Goal: Information Seeking & Learning: Learn about a topic

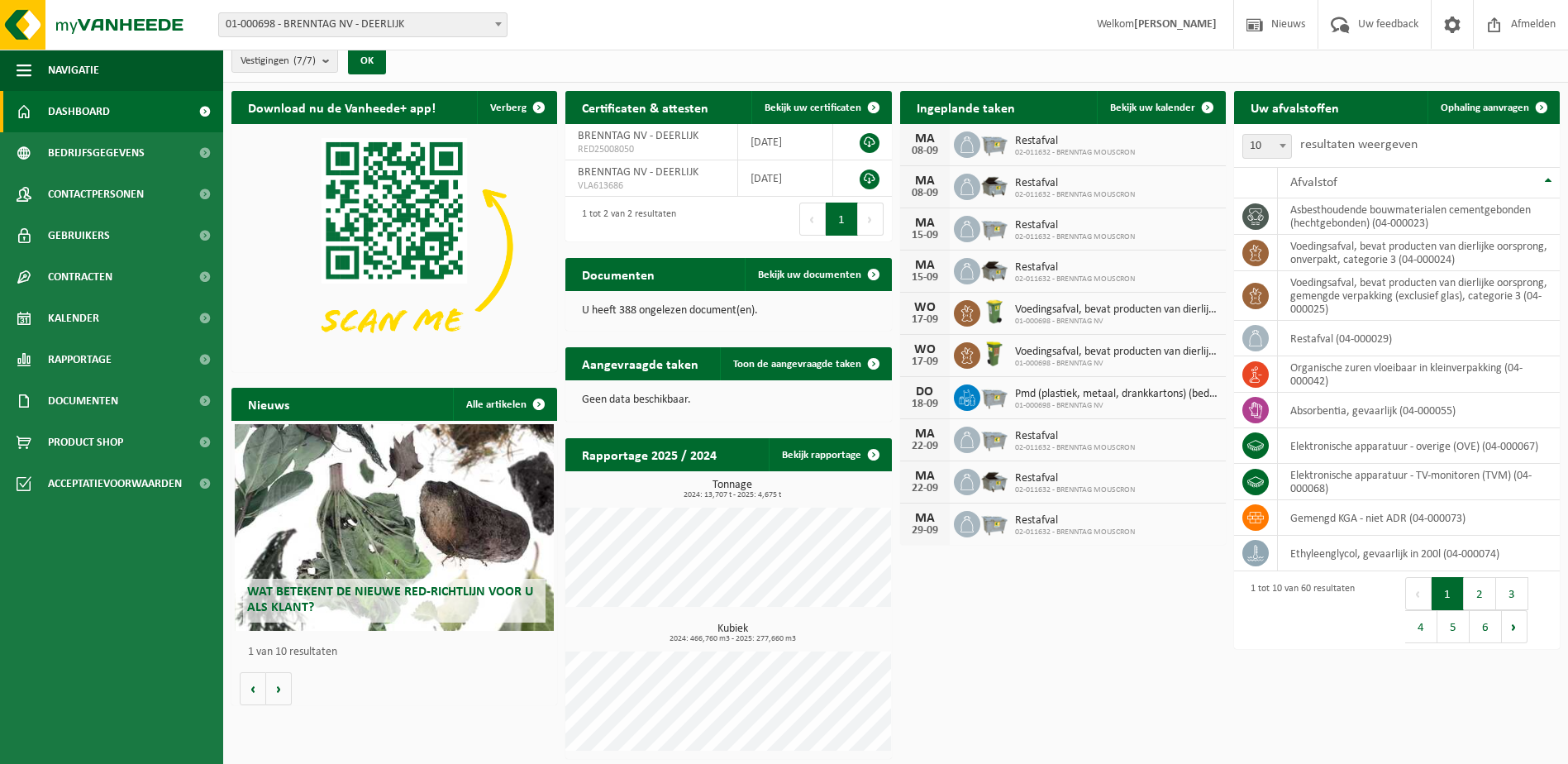
scroll to position [12, 0]
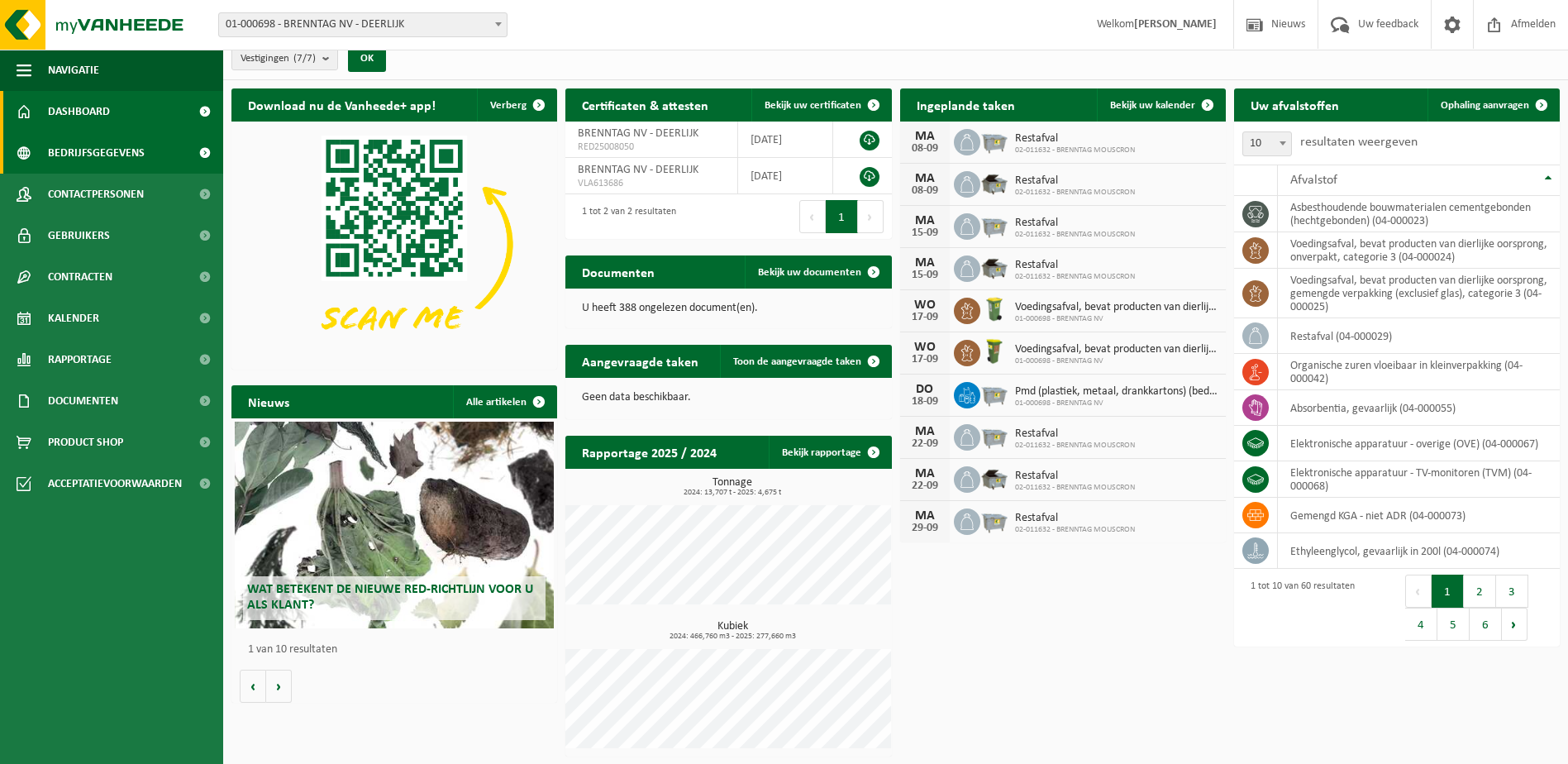
click at [108, 158] on span "Bedrijfsgegevens" at bounding box center [96, 153] width 96 height 42
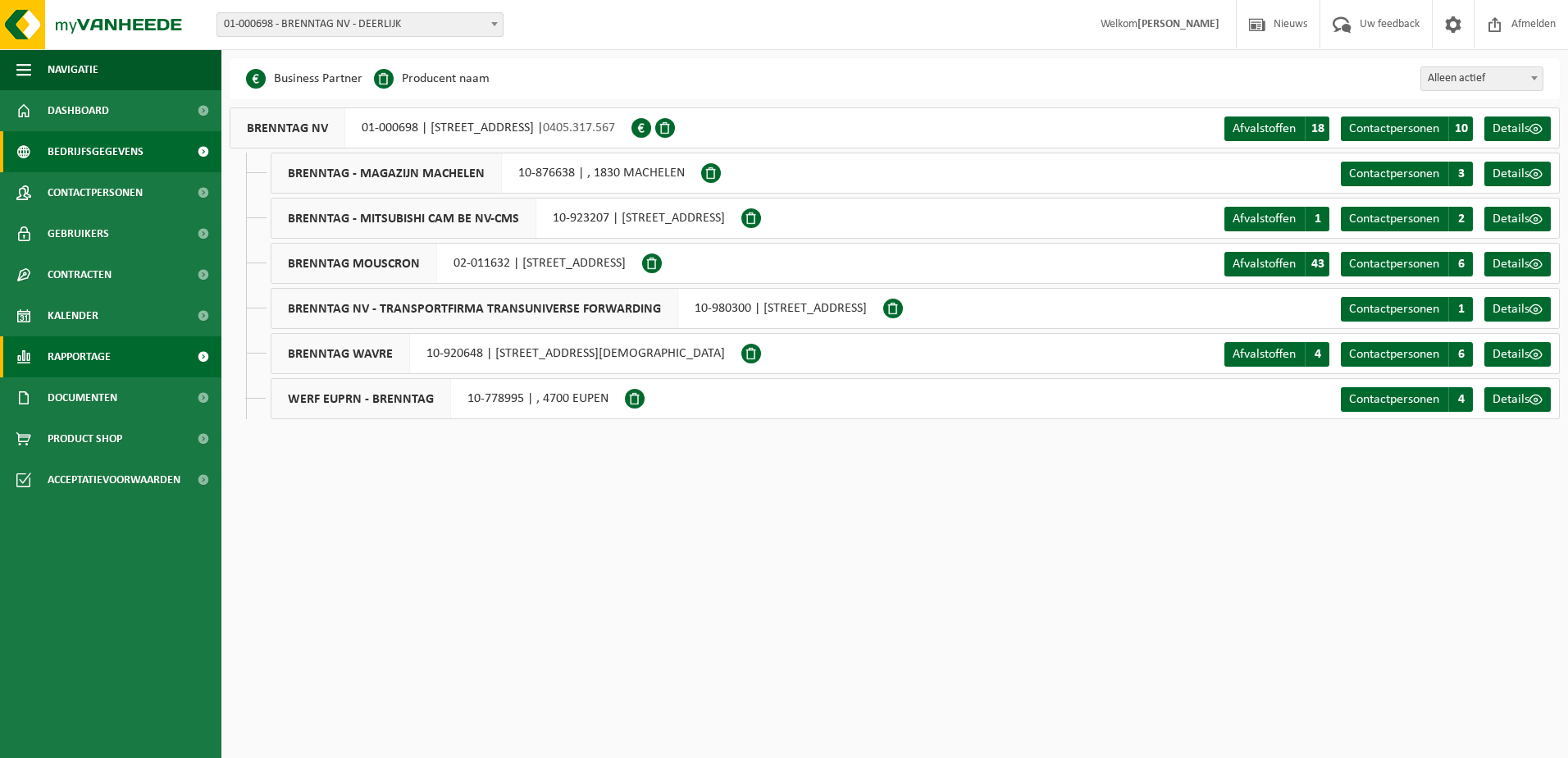
click at [115, 367] on link "Rapportage" at bounding box center [110, 357] width 222 height 41
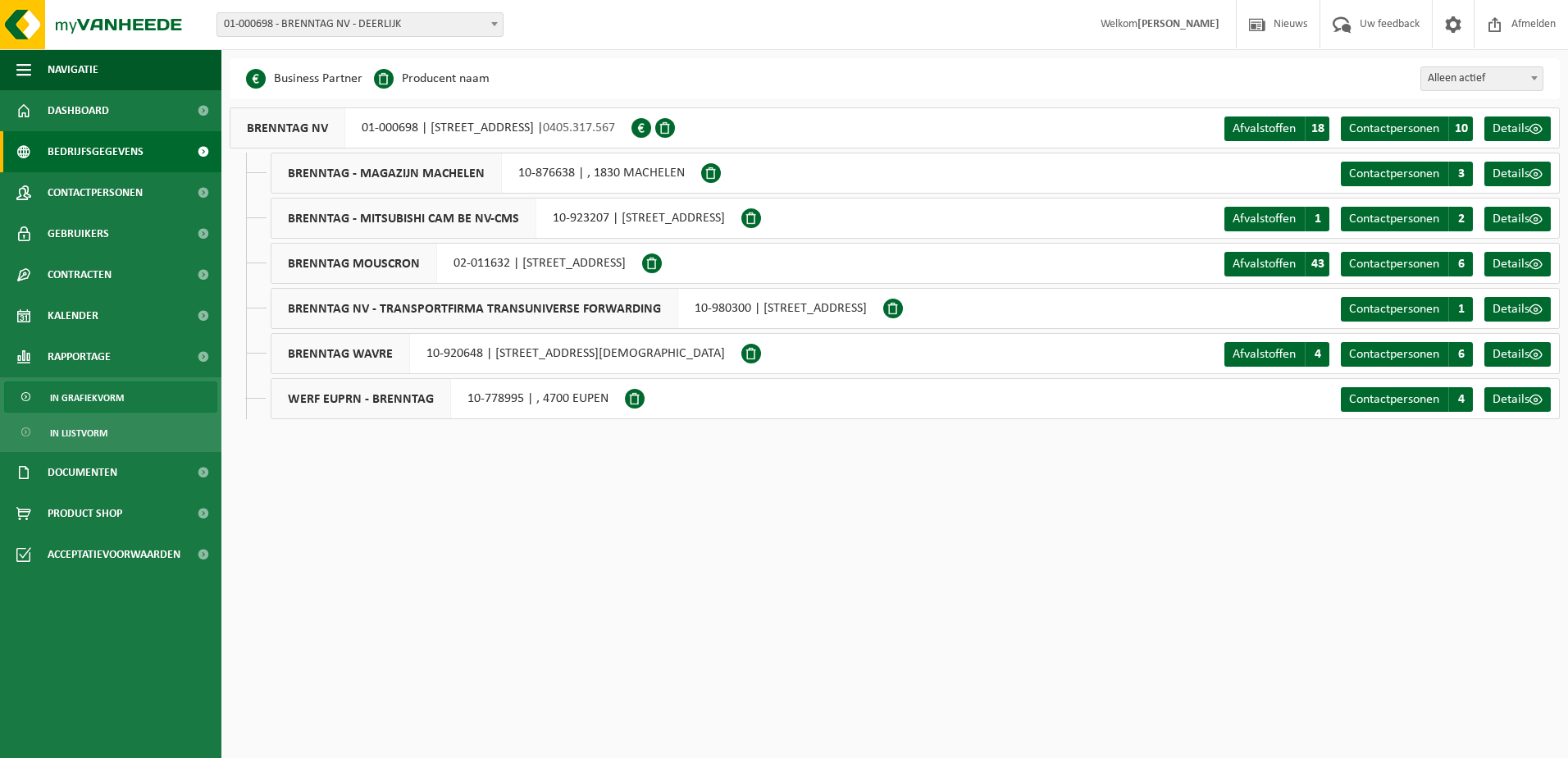
click at [105, 400] on span "In grafiekvorm" at bounding box center [87, 398] width 74 height 31
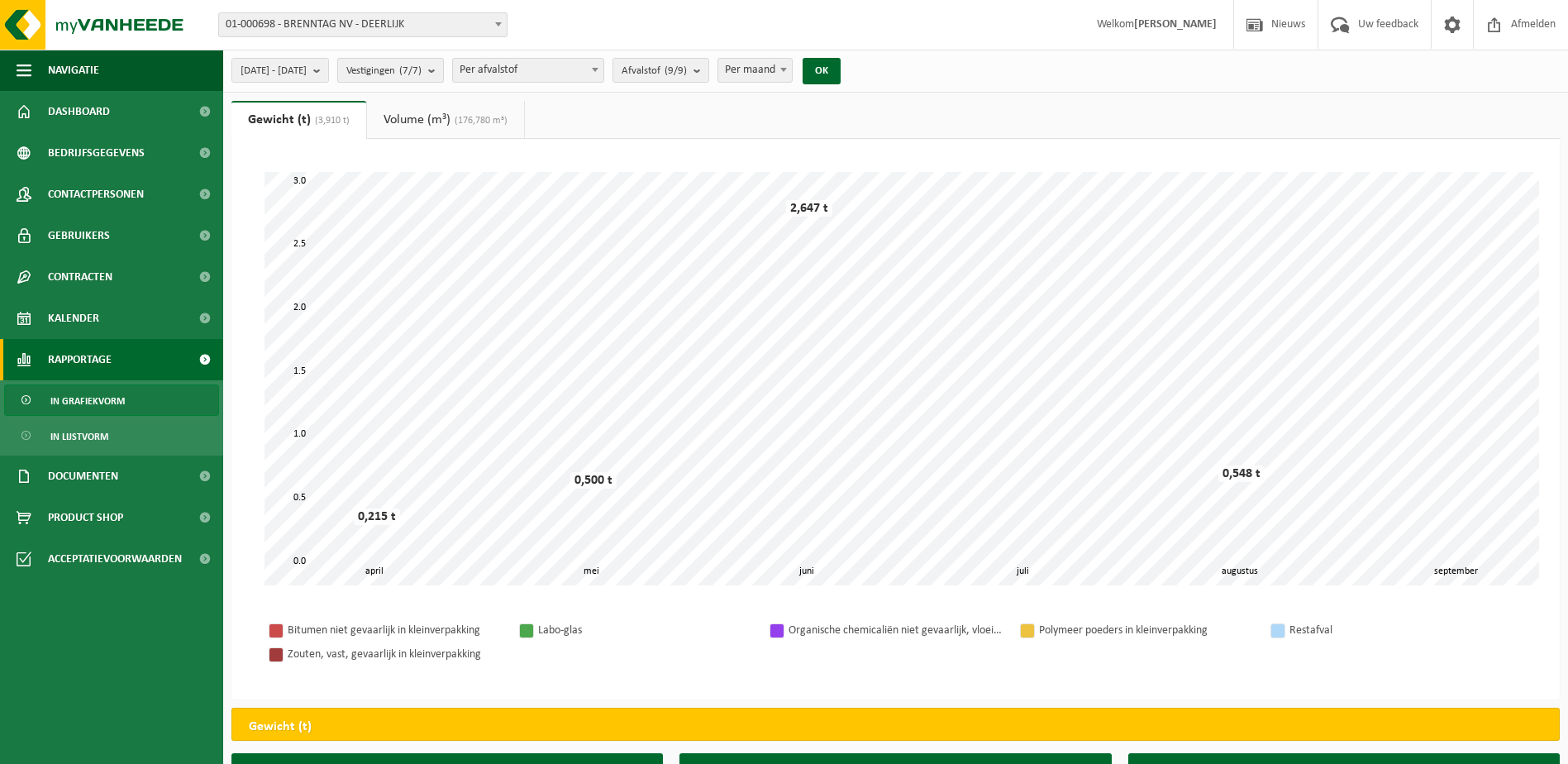
click at [421, 75] on count "(7/7)" at bounding box center [410, 71] width 22 height 11
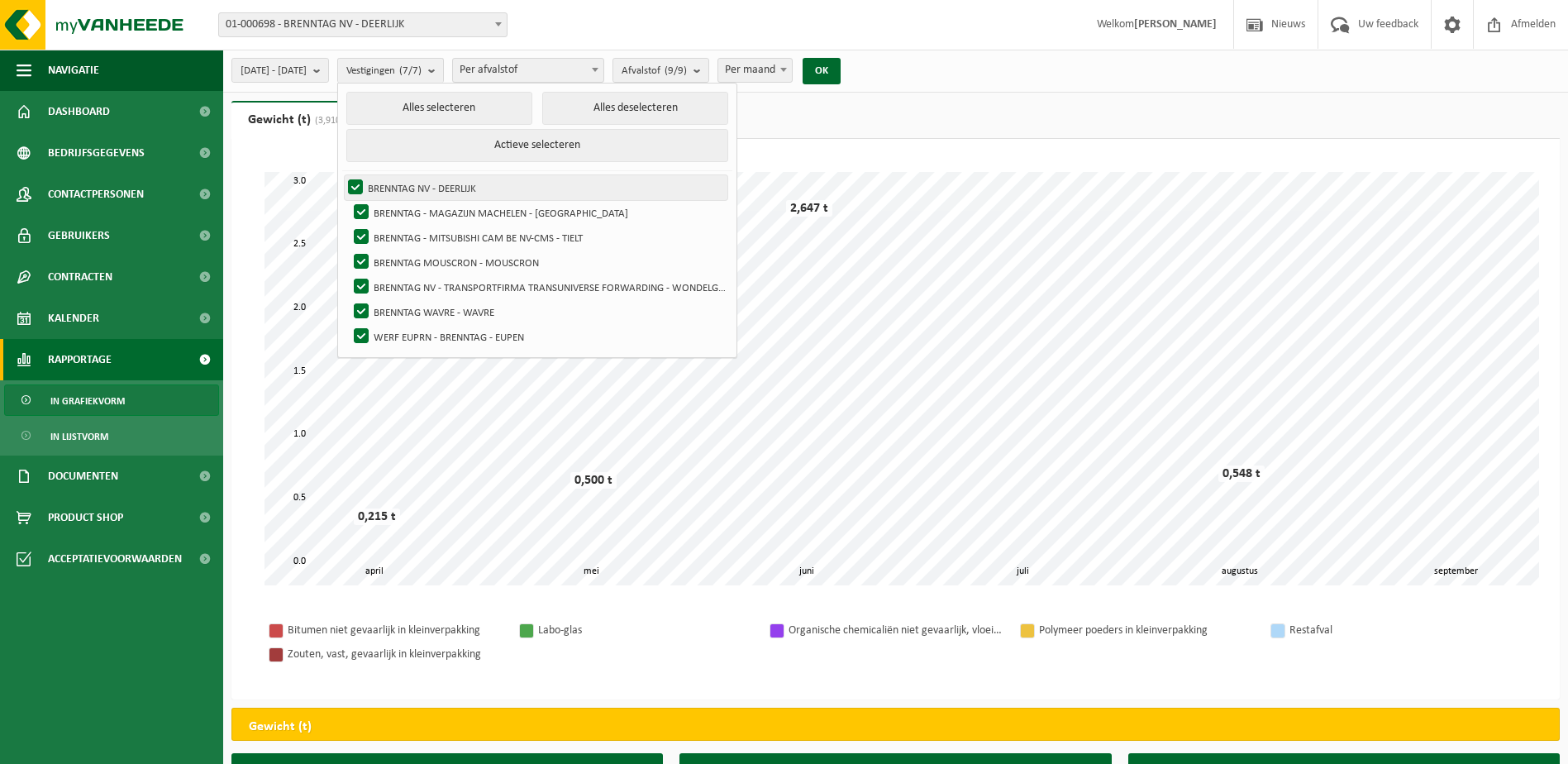
click at [396, 190] on label "BRENNTAG NV - DEERLIJK" at bounding box center [536, 188] width 382 height 25
click at [342, 175] on input "BRENNTAG NV - DEERLIJK" at bounding box center [342, 175] width 1 height 1
click at [396, 185] on label "BRENNTAG NV - DEERLIJK" at bounding box center [536, 188] width 382 height 25
click at [342, 175] on input "BRENNTAG NV - DEERLIJK" at bounding box center [342, 175] width 1 height 1
checkbox input "true"
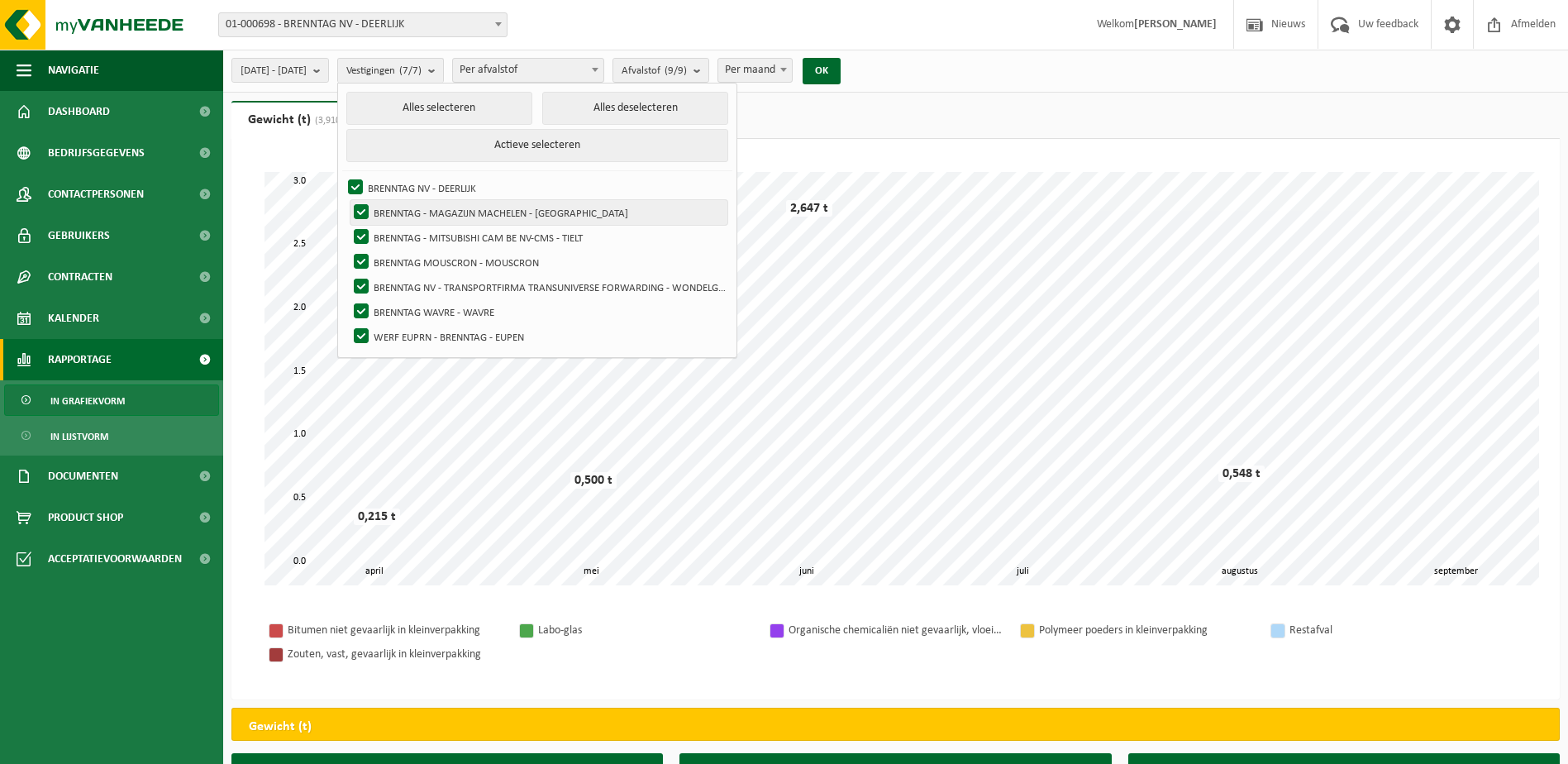
click at [407, 210] on label "BRENNTAG - MAGAZIJN MACHELEN - [GEOGRAPHIC_DATA]" at bounding box center [539, 213] width 377 height 25
click at [348, 200] on input "BRENNTAG - MAGAZIJN MACHELEN - [GEOGRAPHIC_DATA]" at bounding box center [347, 200] width 1 height 1
checkbox input "false"
click at [406, 242] on label "BRENNTAG - MITSUBISHI CAM BE NV-CMS - TIELT" at bounding box center [539, 238] width 377 height 25
click at [348, 225] on input "BRENNTAG - MITSUBISHI CAM BE NV-CMS - TIELT" at bounding box center [347, 224] width 1 height 1
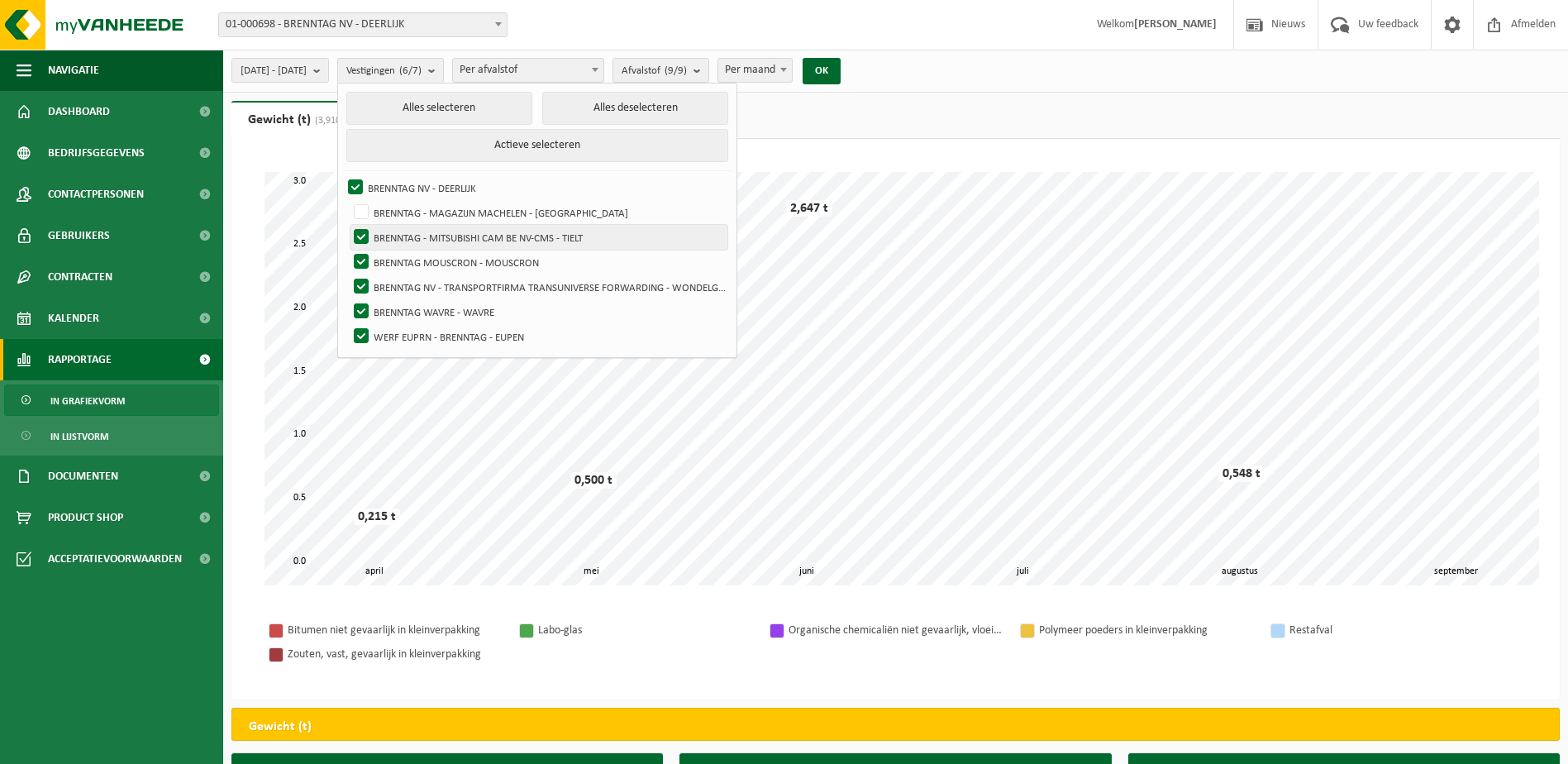
checkbox input "false"
click at [408, 274] on label "BRENNTAG NV - TRANSPORTFIRMA TRANSUNIVERSE FORWARDING - WONDELGEM" at bounding box center [539, 287] width 377 height 25
click at [348, 274] on input "BRENNTAG NV - TRANSPORTFIRMA TRANSUNIVERSE FORWARDING - WONDELGEM" at bounding box center [347, 274] width 1 height 1
checkbox input "false"
click at [406, 254] on label "BRENNTAG MOUSCRON - MOUSCRON" at bounding box center [539, 262] width 377 height 25
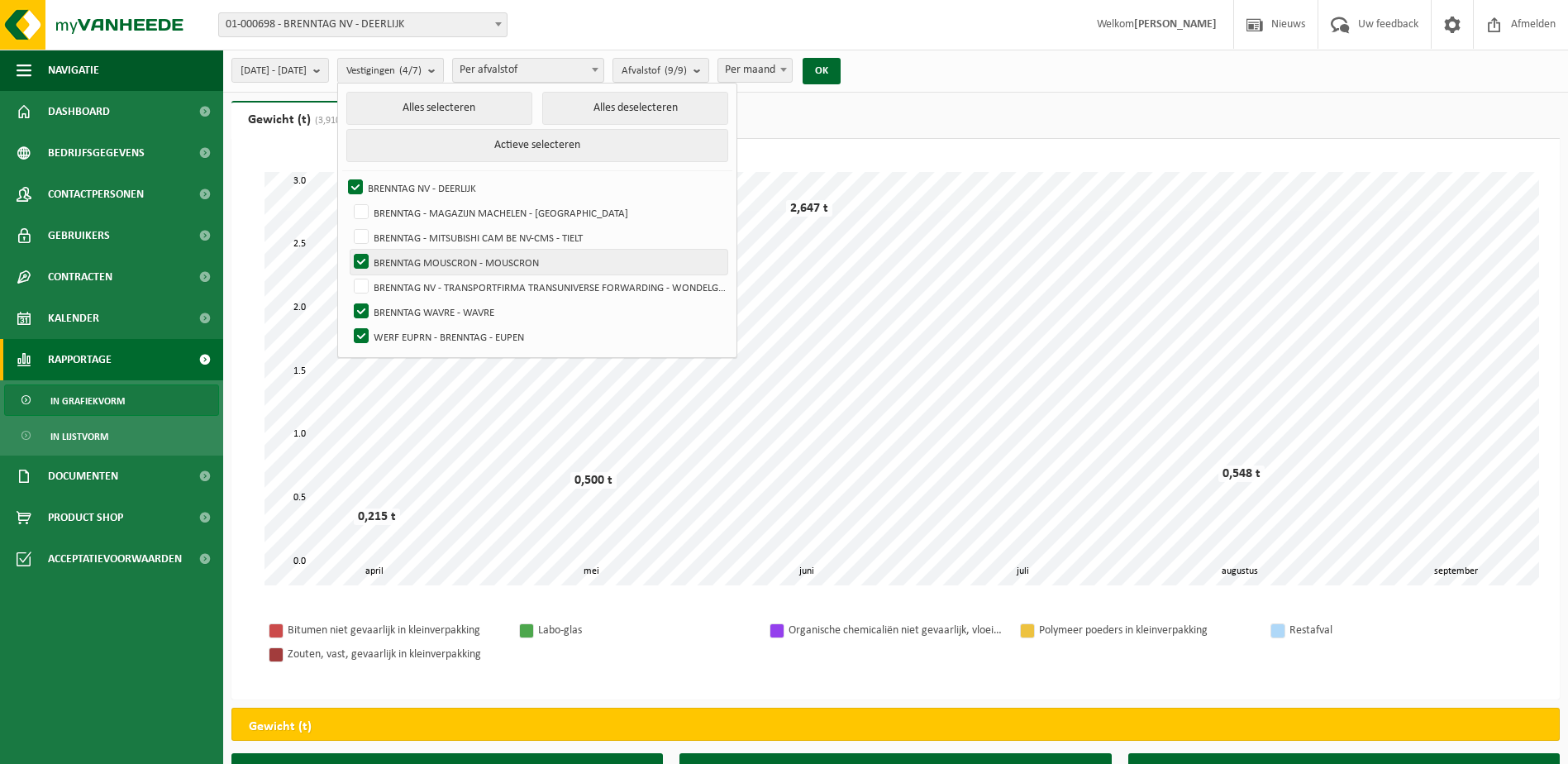
click at [348, 249] on input "BRENNTAG MOUSCRON - MOUSCRON" at bounding box center [347, 249] width 1 height 1
checkbox input "false"
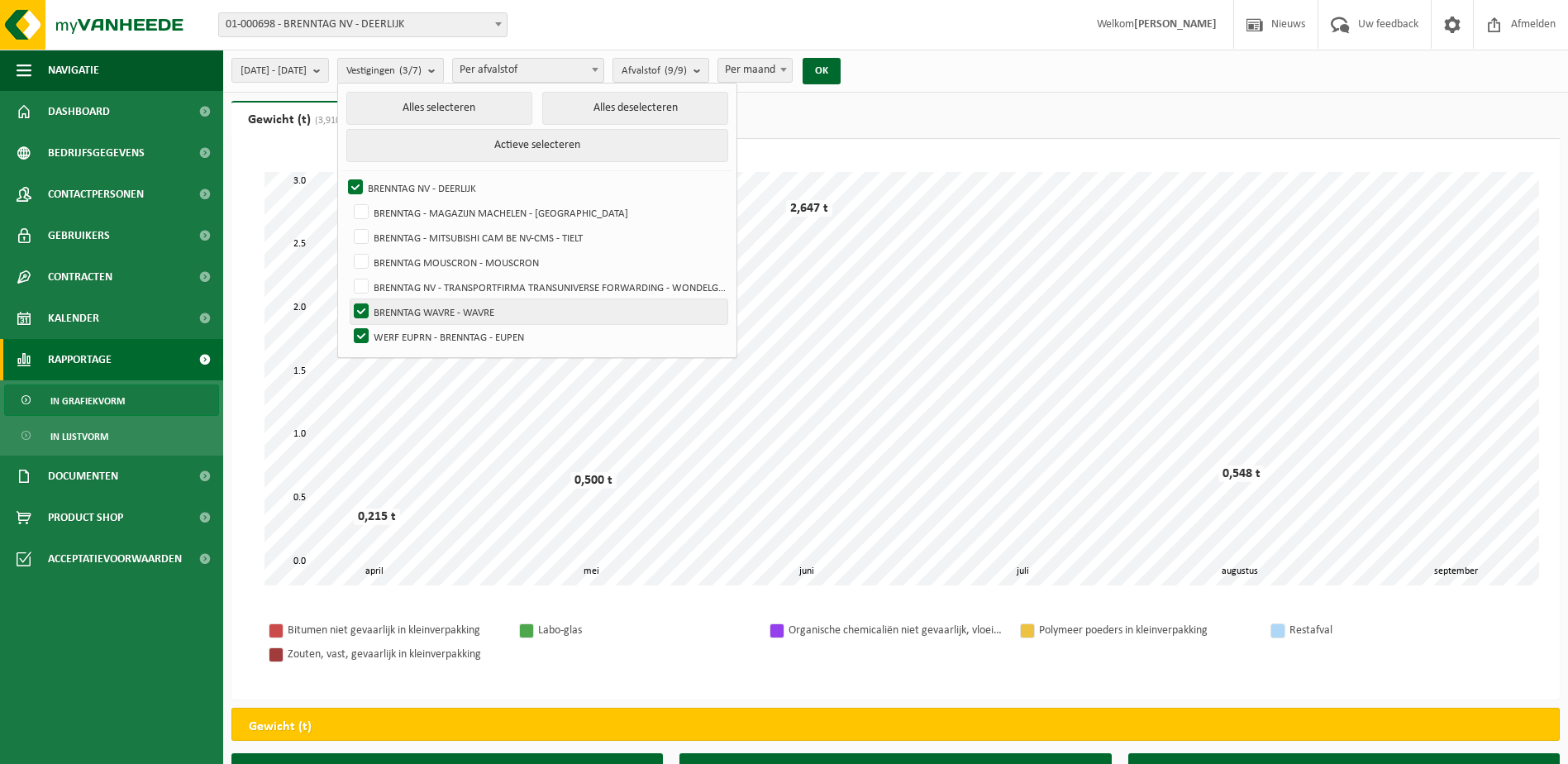
click at [406, 310] on label "BRENNTAG WAVRE - WAVRE" at bounding box center [539, 312] width 377 height 25
click at [348, 299] on input "BRENNTAG WAVRE - WAVRE" at bounding box center [347, 298] width 1 height 1
checkbox input "false"
click at [406, 332] on label "WERF EUPRN - BRENNTAG - EUPEN" at bounding box center [539, 337] width 377 height 25
click at [348, 324] on input "WERF EUPRN - BRENNTAG - EUPEN" at bounding box center [347, 323] width 1 height 1
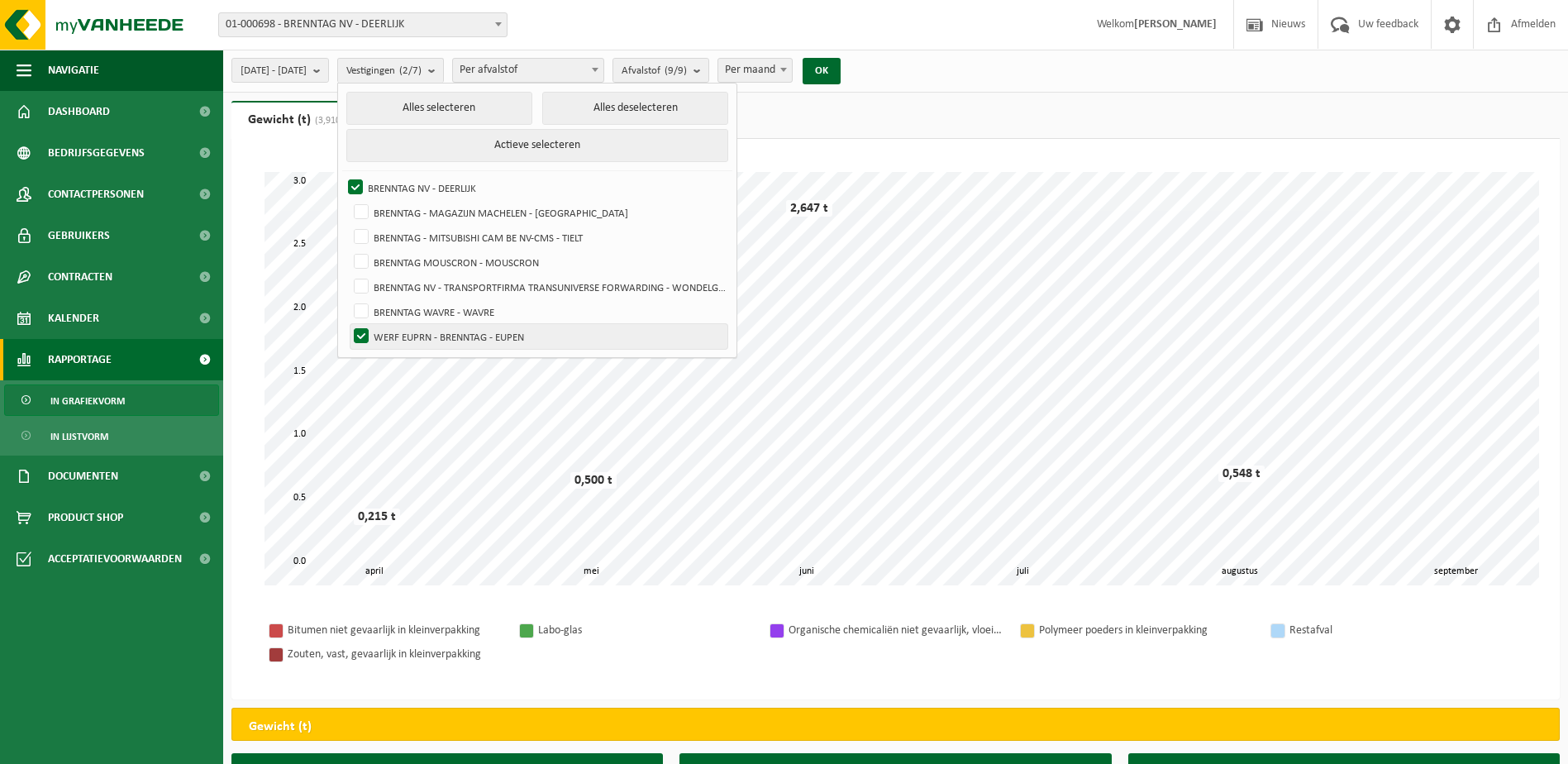
checkbox input "false"
click at [841, 75] on button "OK" at bounding box center [822, 71] width 38 height 27
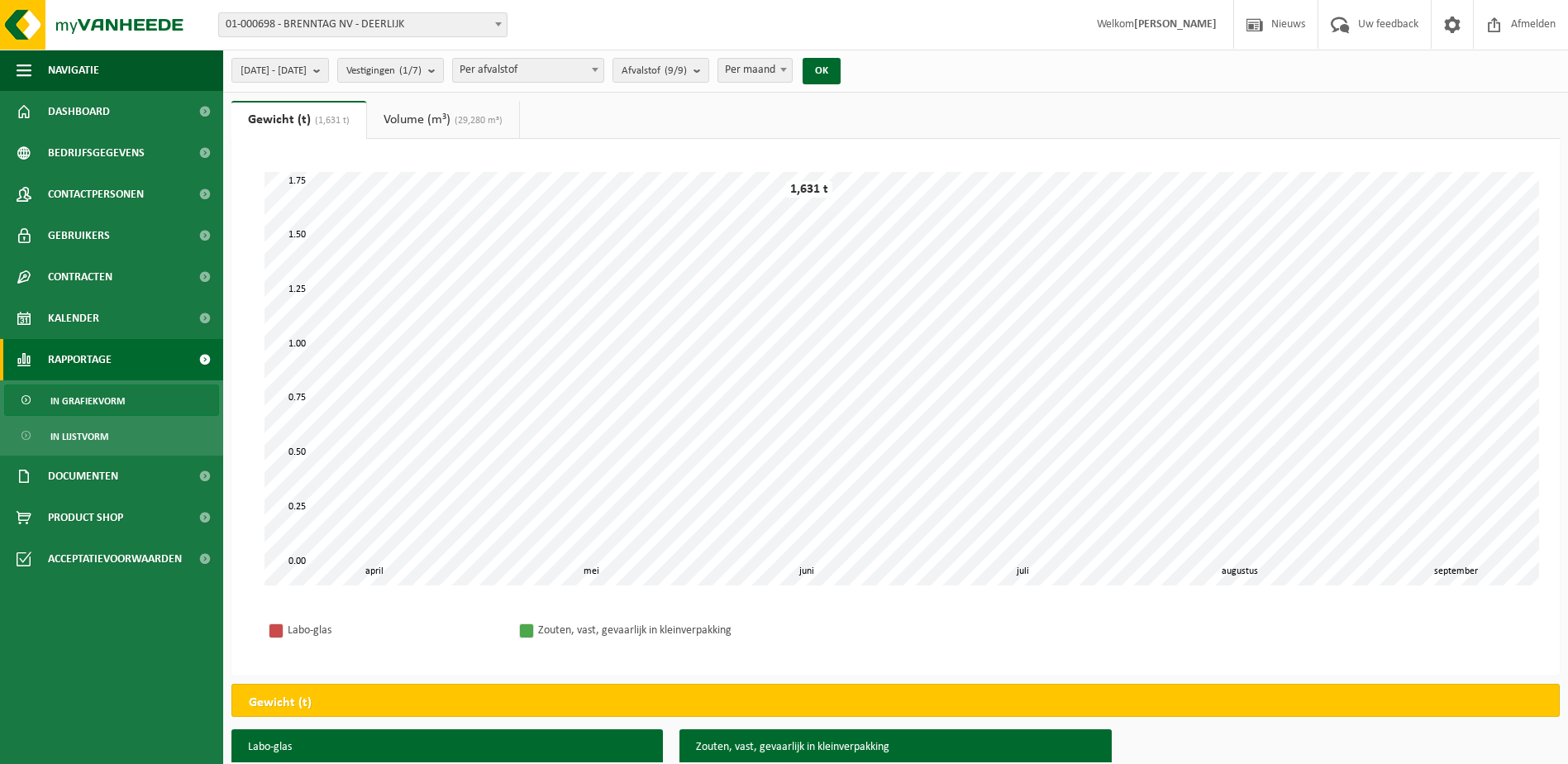
click at [792, 71] on span "Per maand" at bounding box center [755, 71] width 74 height 23
select select "3"
click at [841, 71] on button "OK" at bounding box center [822, 71] width 38 height 27
click at [444, 73] on button "Vestigingen (1/7)" at bounding box center [391, 71] width 106 height 25
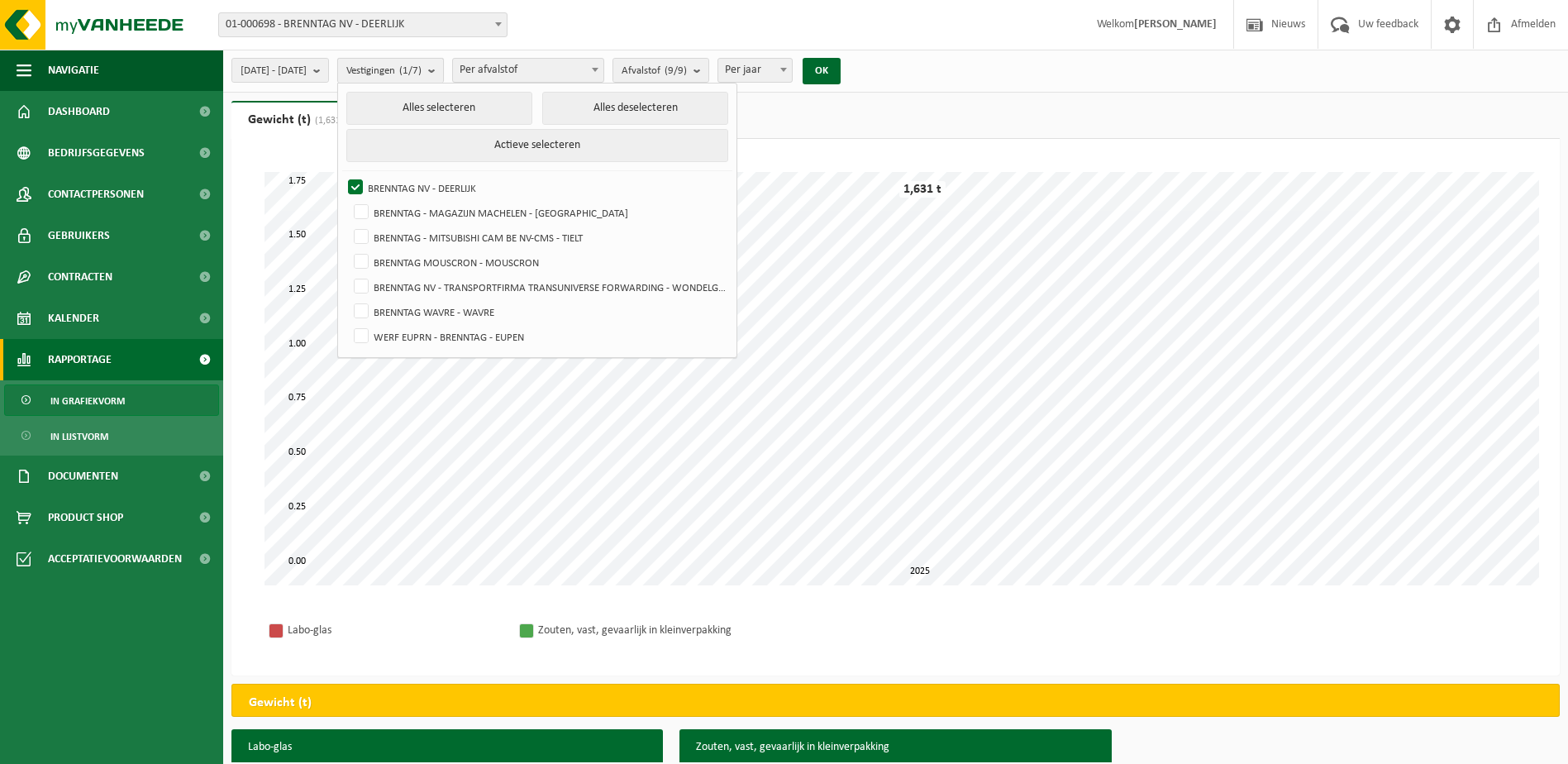
click at [444, 73] on button "Vestigingen (1/7)" at bounding box center [391, 71] width 106 height 25
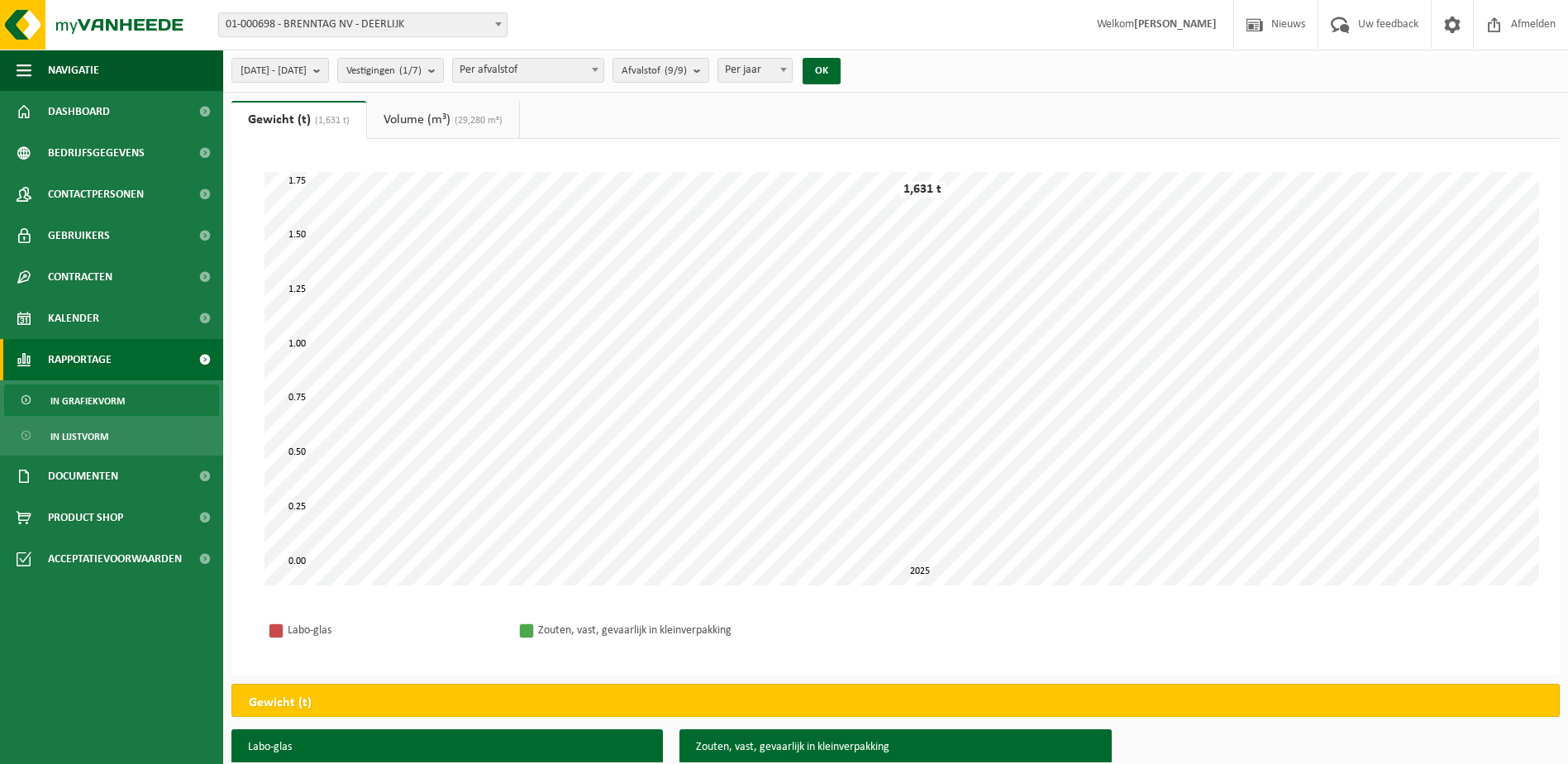
click at [603, 72] on span at bounding box center [595, 70] width 17 height 22
click at [328, 73] on b "submit" at bounding box center [321, 71] width 15 height 23
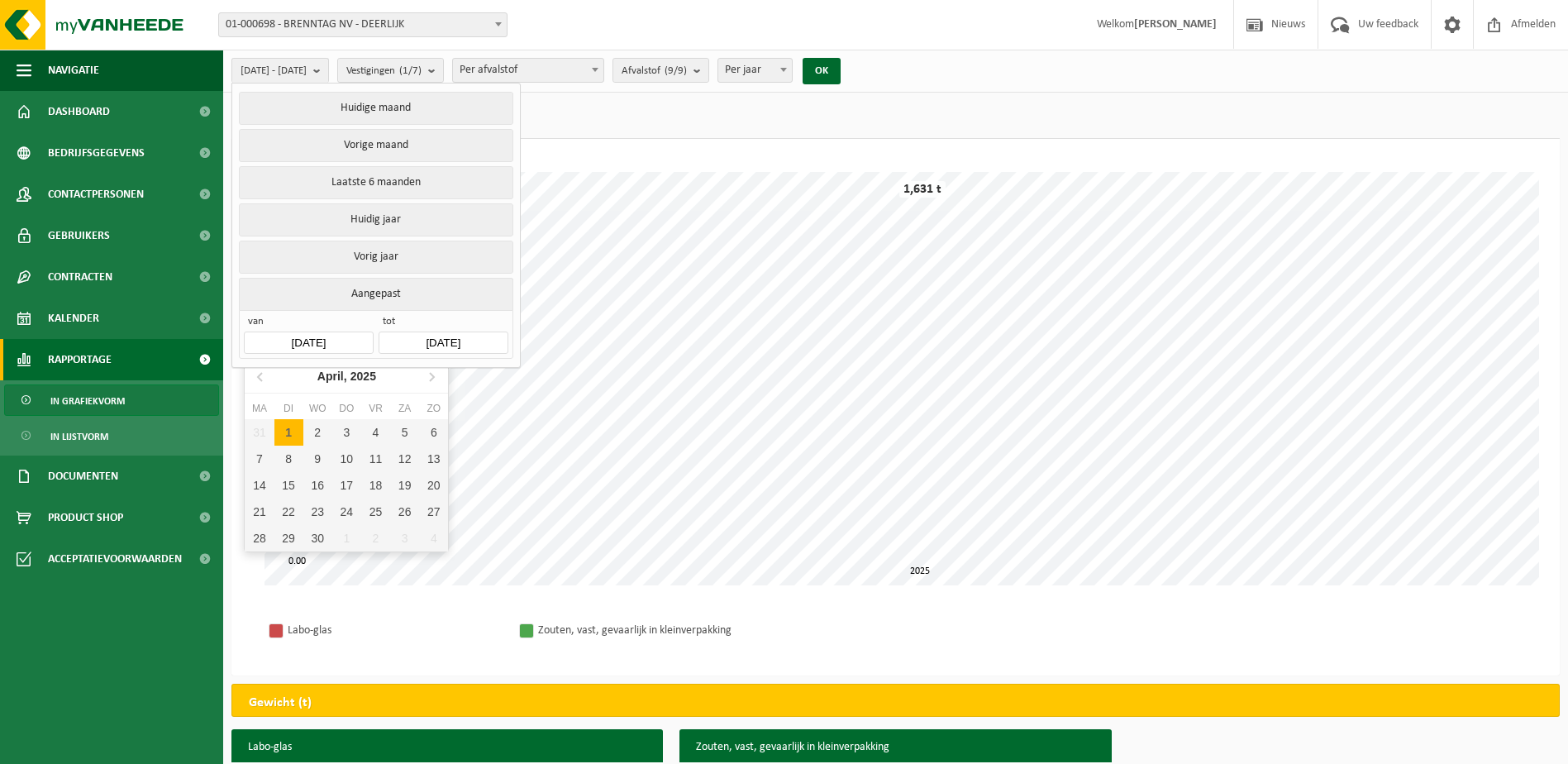
click at [351, 337] on input "2025-04-01" at bounding box center [307, 343] width 129 height 22
click at [315, 333] on input "2025-04-01" at bounding box center [307, 343] width 129 height 22
click at [262, 379] on icon at bounding box center [261, 377] width 27 height 27
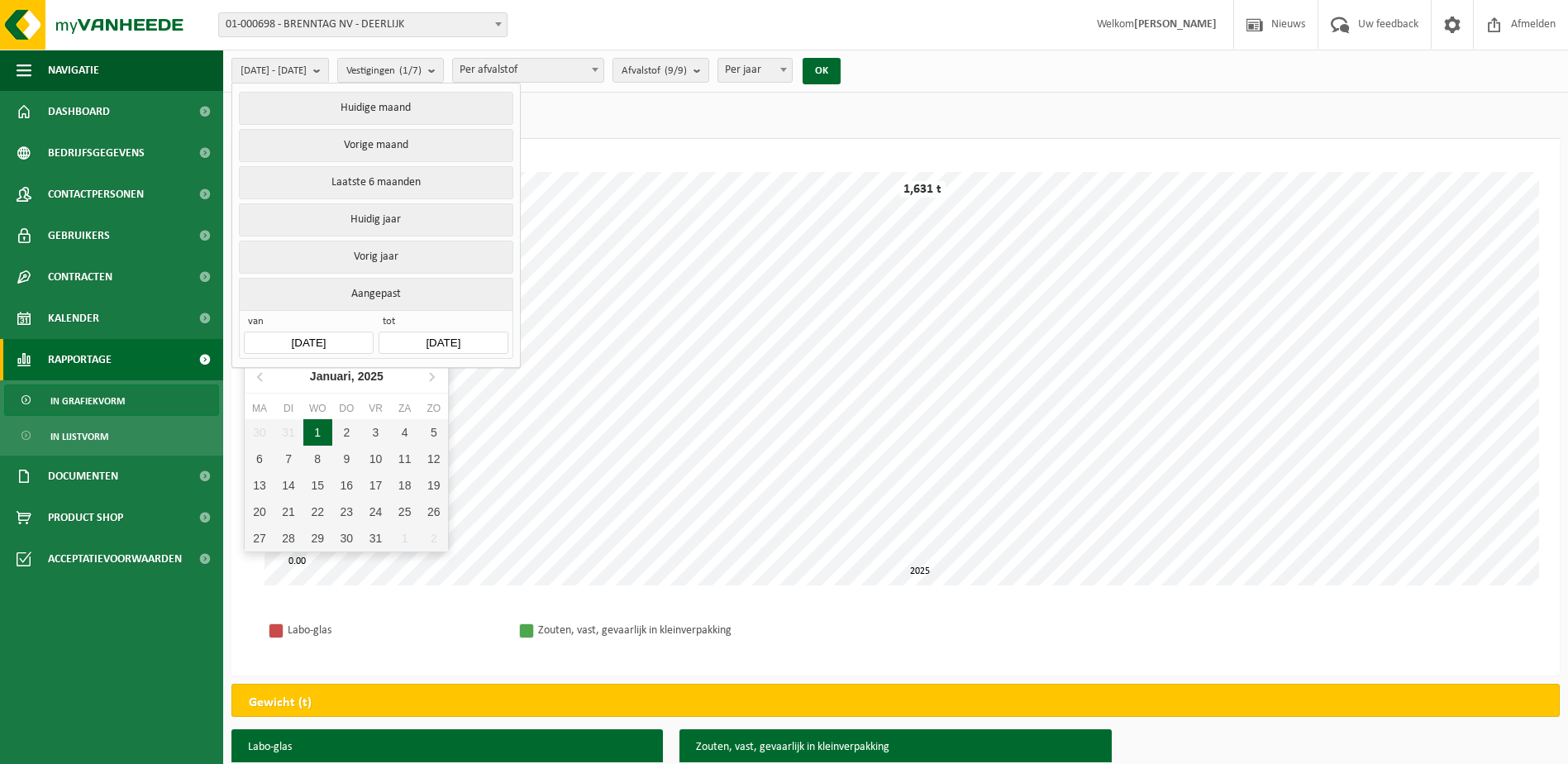
click at [319, 431] on div "1" at bounding box center [317, 432] width 29 height 27
type input "[DATE]"
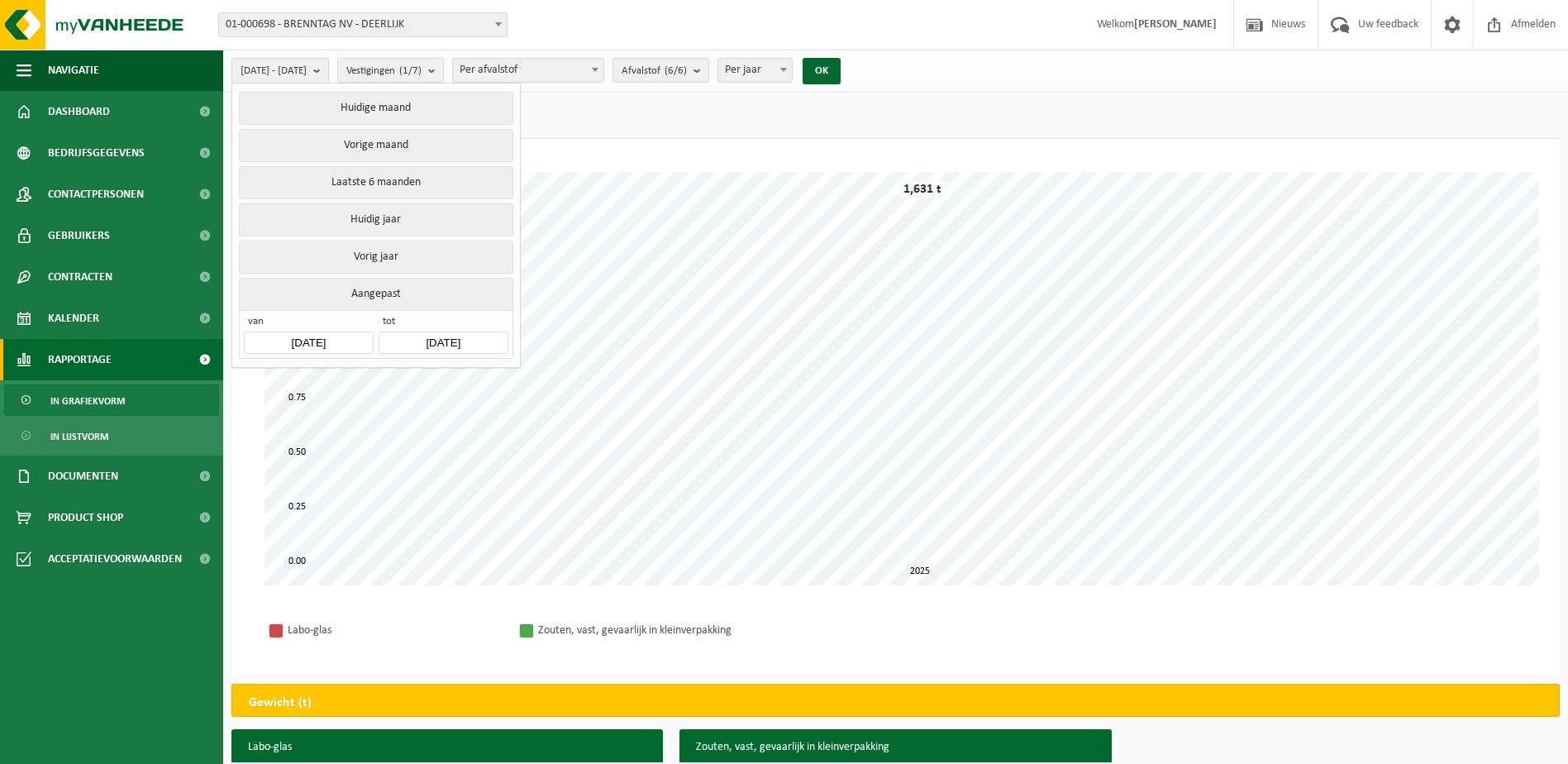
click at [503, 332] on input "[DATE]" at bounding box center [443, 343] width 129 height 22
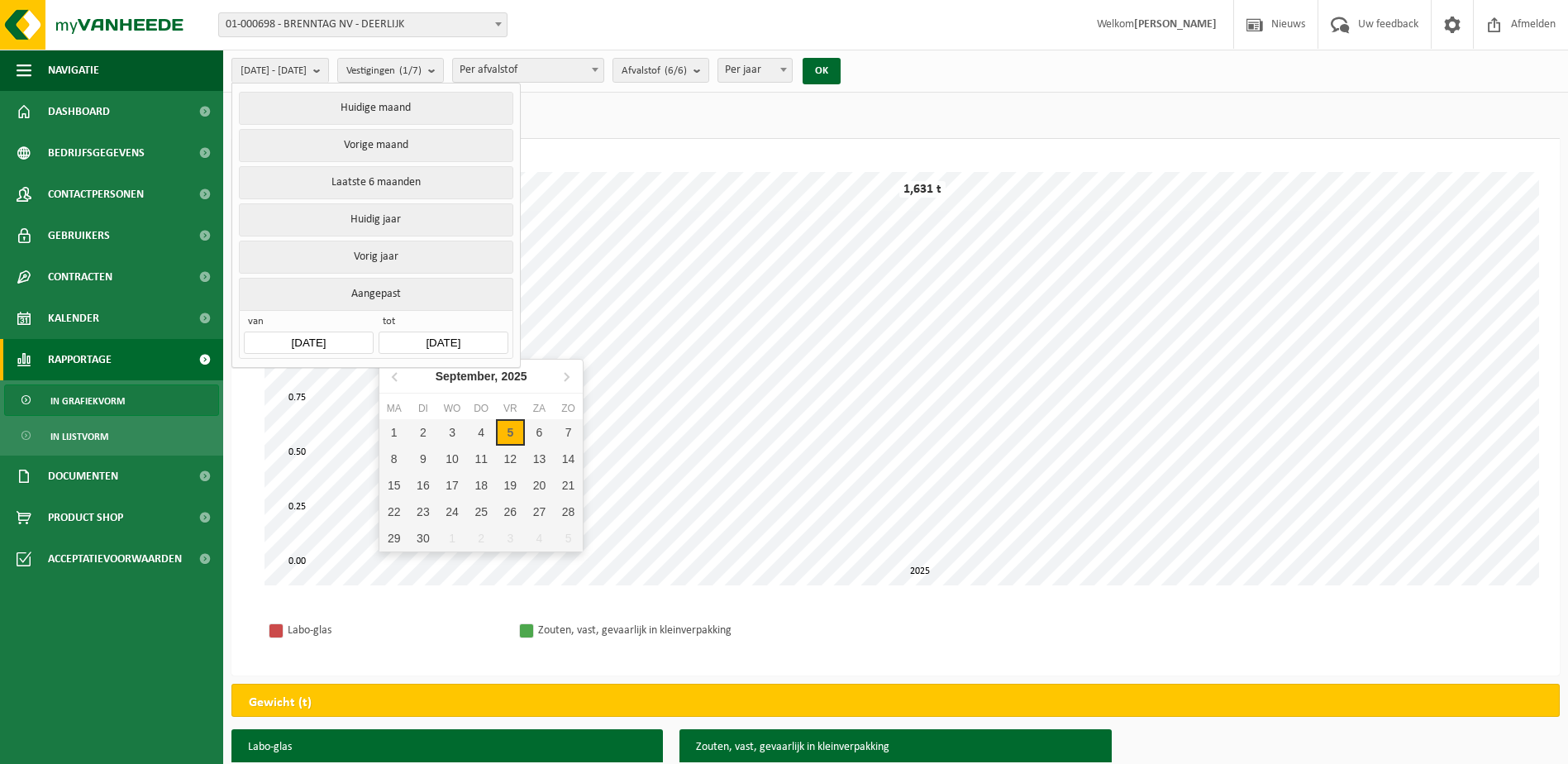
click at [504, 335] on input "[DATE]" at bounding box center [443, 343] width 129 height 22
click at [841, 64] on button "OK" at bounding box center [822, 71] width 38 height 27
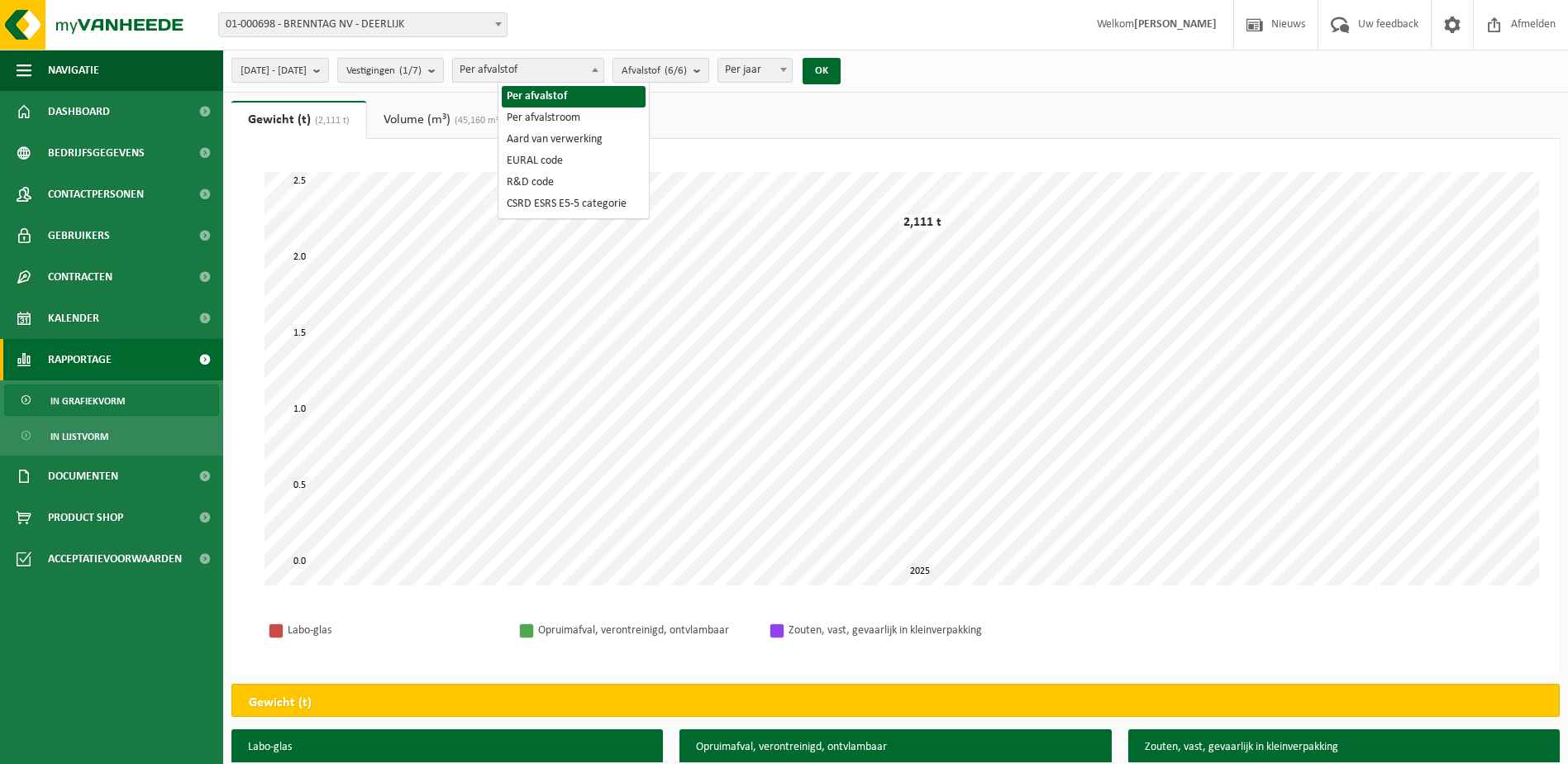
click at [563, 76] on span "Per afvalstof" at bounding box center [528, 71] width 150 height 23
click at [564, 76] on span "Per afvalstof" at bounding box center [528, 71] width 150 height 23
click at [687, 73] on count "(6/6)" at bounding box center [676, 71] width 22 height 11
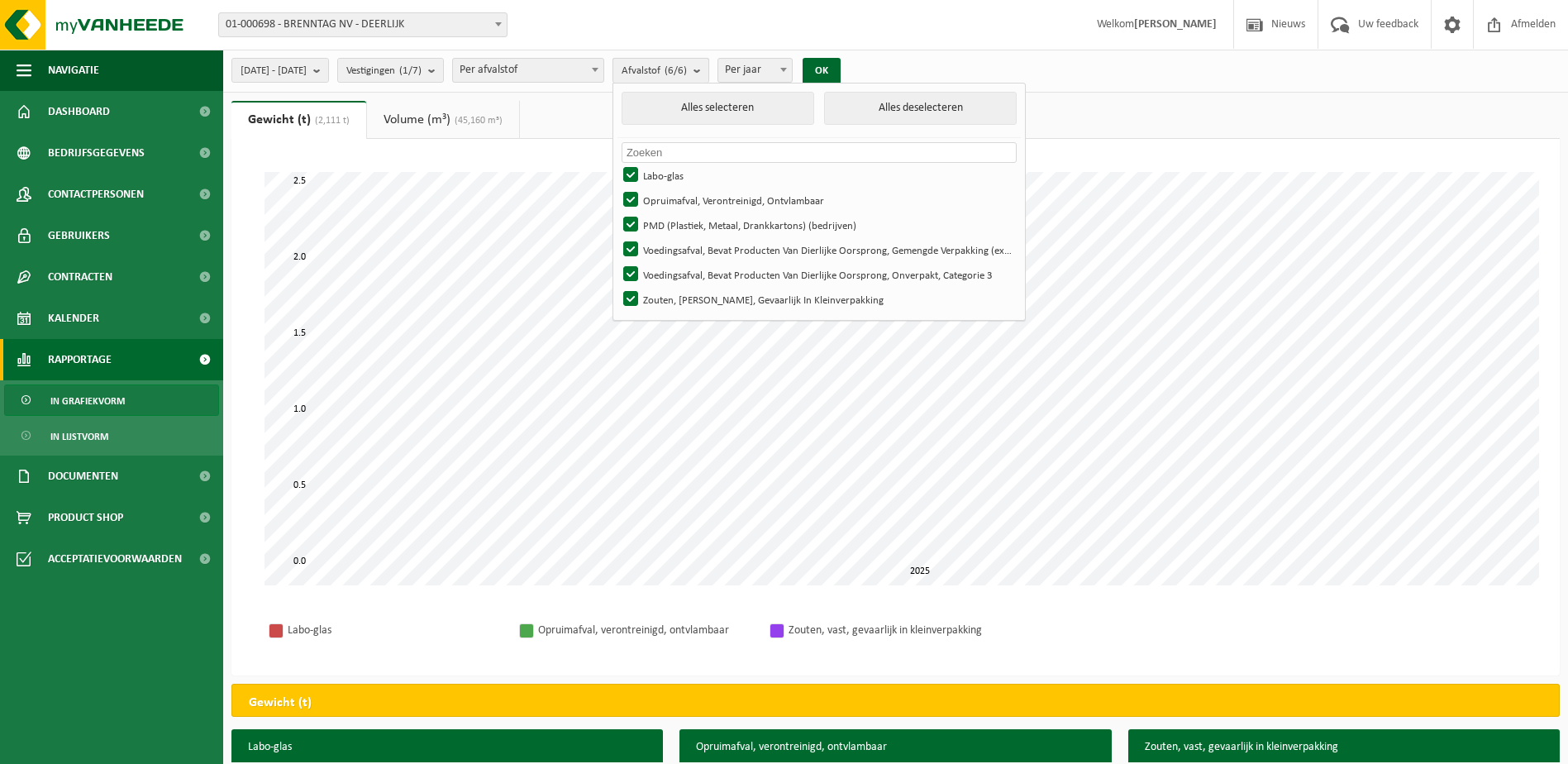
click at [687, 73] on count "(6/6)" at bounding box center [676, 71] width 22 height 11
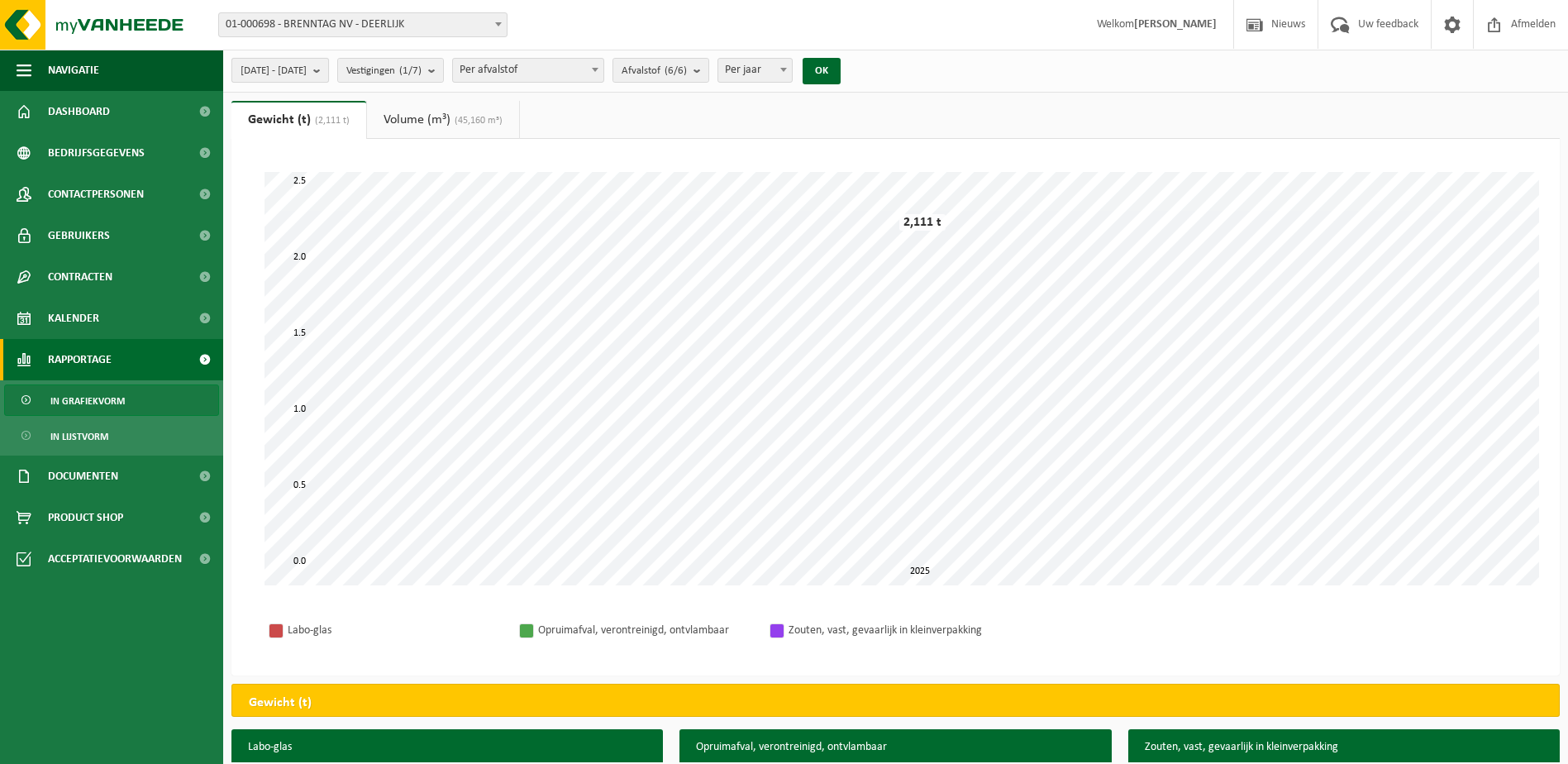
click at [307, 71] on span "[DATE] - [DATE]" at bounding box center [273, 71] width 66 height 25
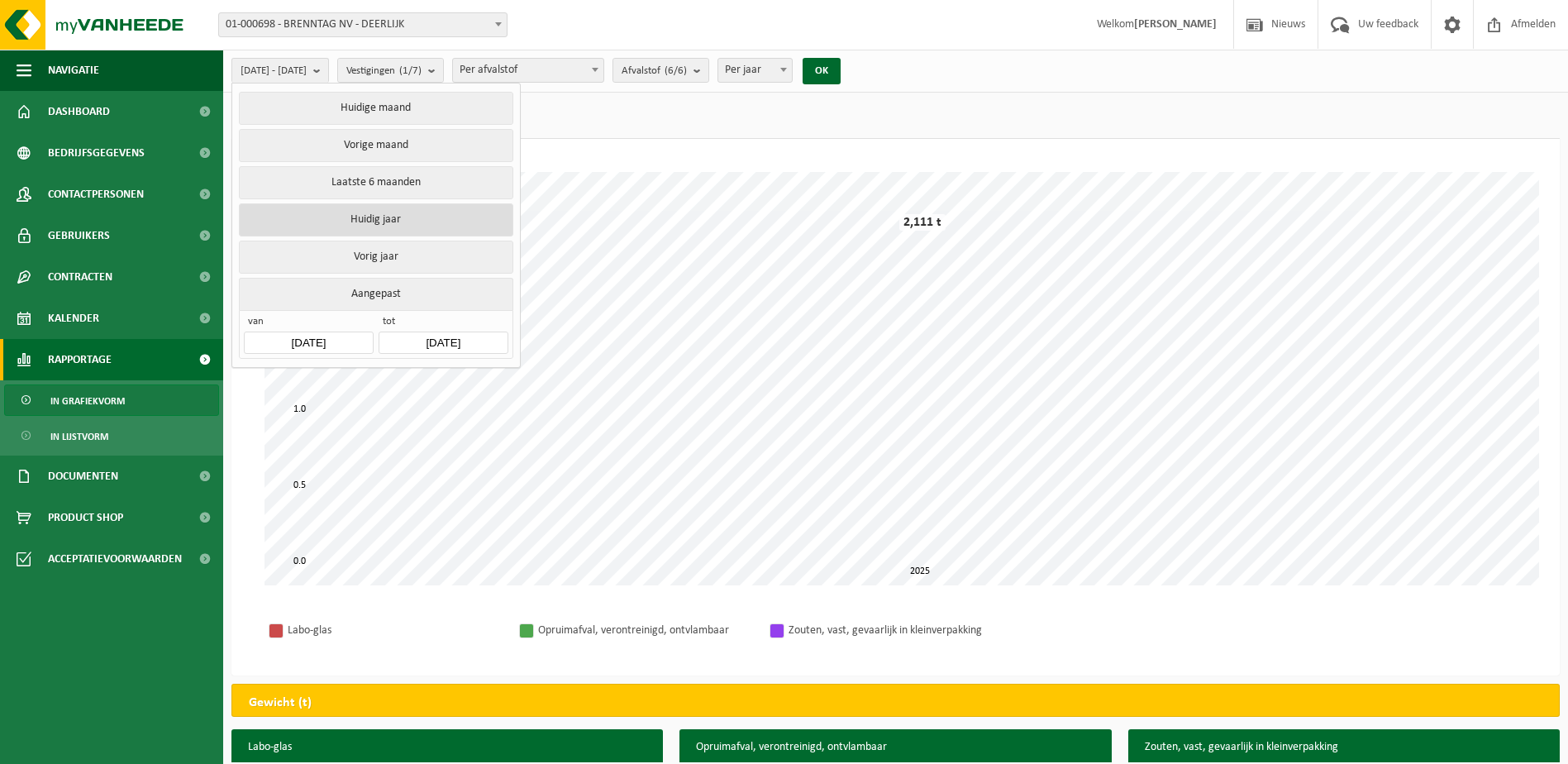
click at [464, 219] on button "Huidig jaar" at bounding box center [375, 220] width 273 height 33
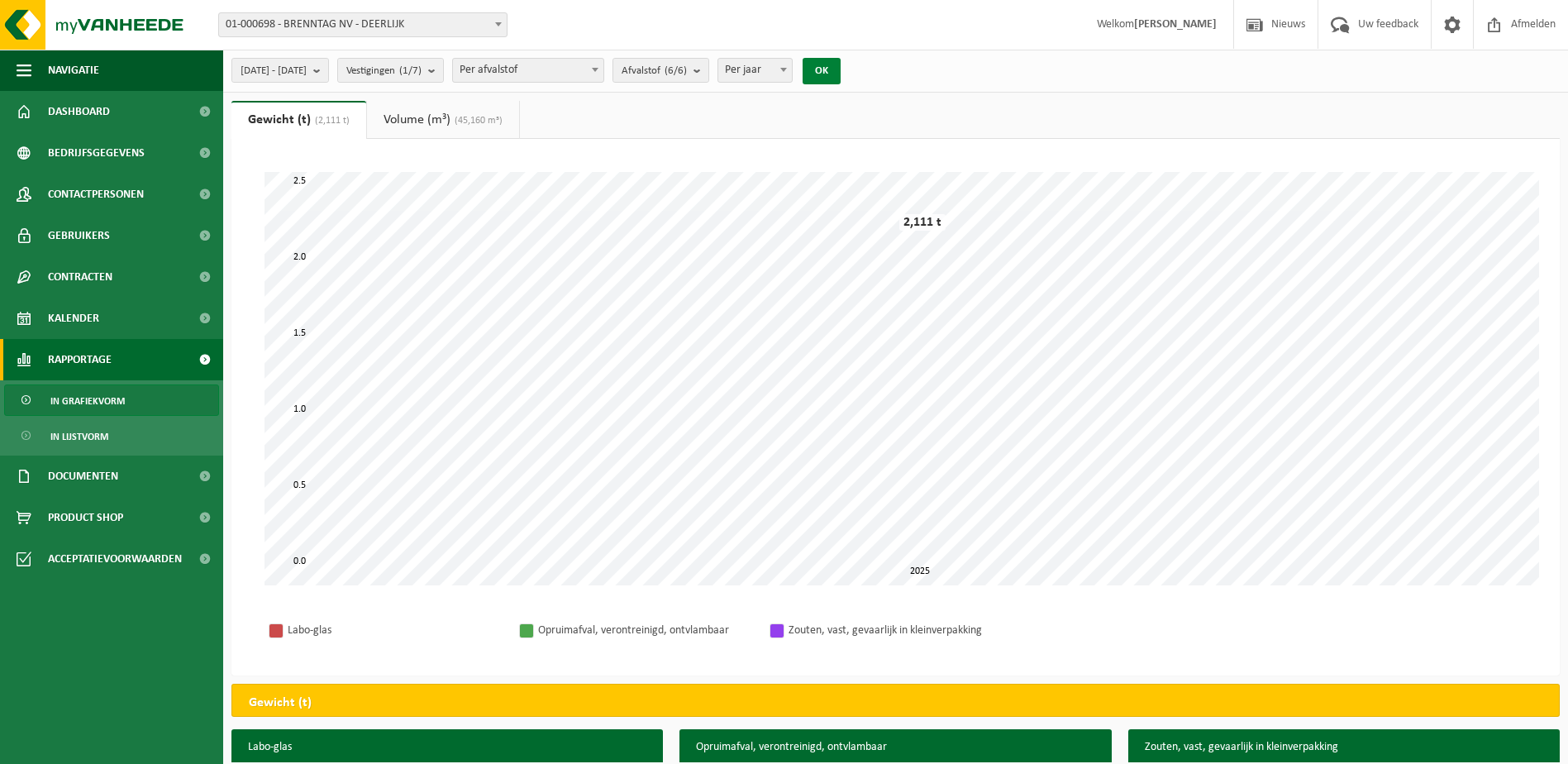
click at [841, 74] on button "OK" at bounding box center [822, 71] width 38 height 27
click at [598, 70] on b at bounding box center [595, 70] width 7 height 4
click at [792, 78] on span at bounding box center [784, 70] width 17 height 22
click at [841, 77] on button "OK" at bounding box center [822, 71] width 38 height 27
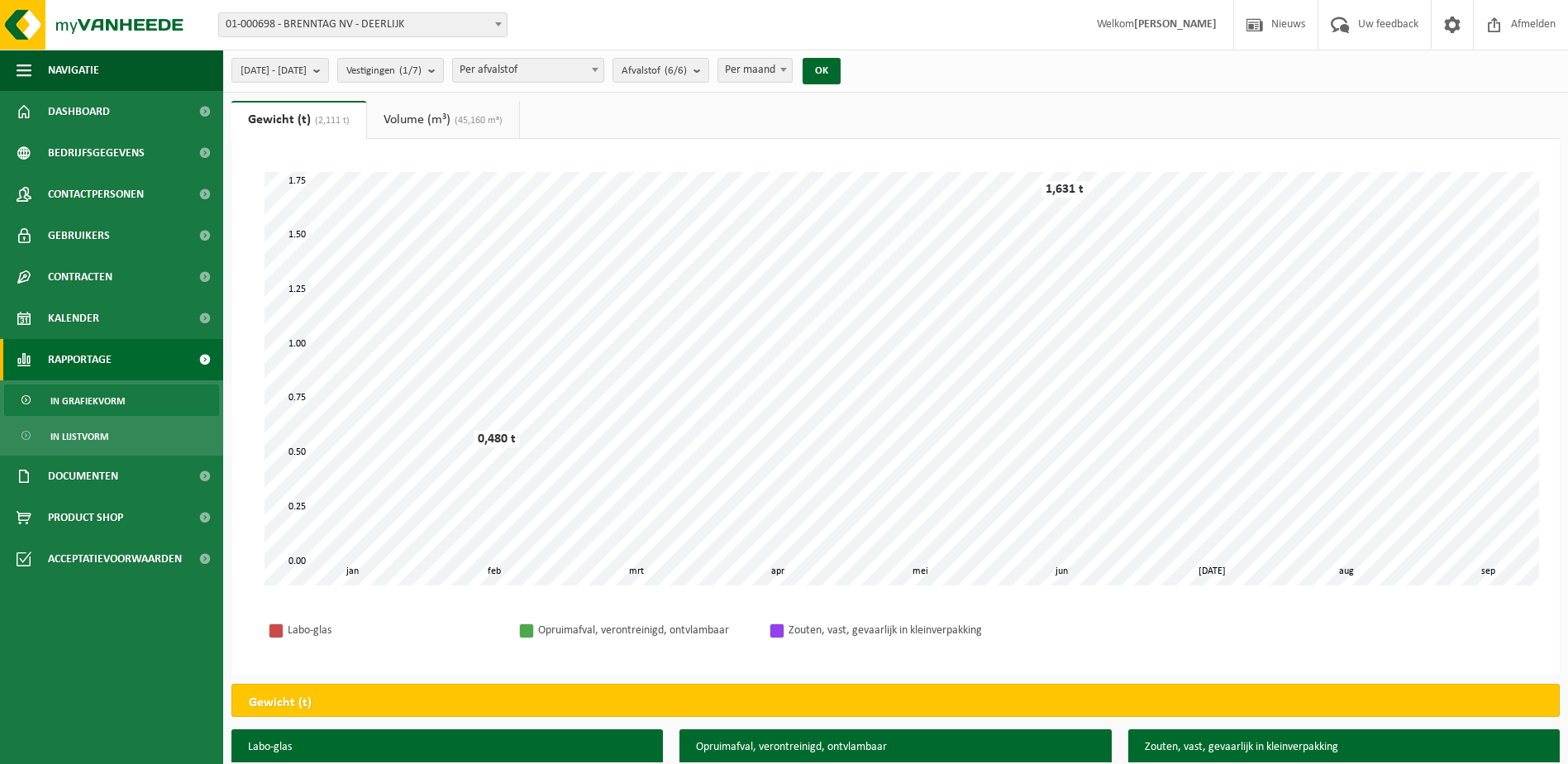
click at [792, 78] on span at bounding box center [784, 70] width 17 height 22
select select "1"
click at [841, 73] on button "OK" at bounding box center [822, 71] width 38 height 27
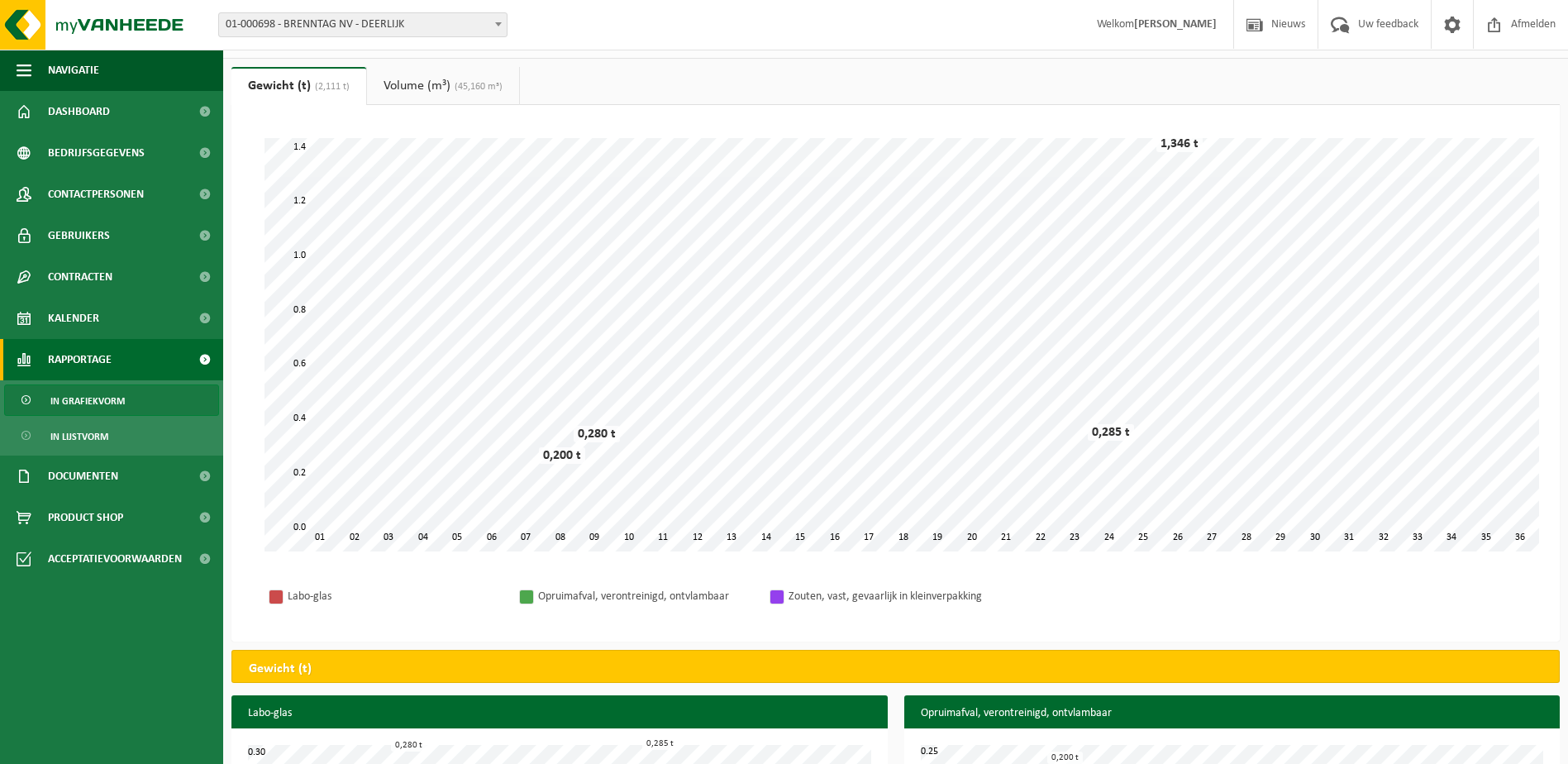
scroll to position [22, 0]
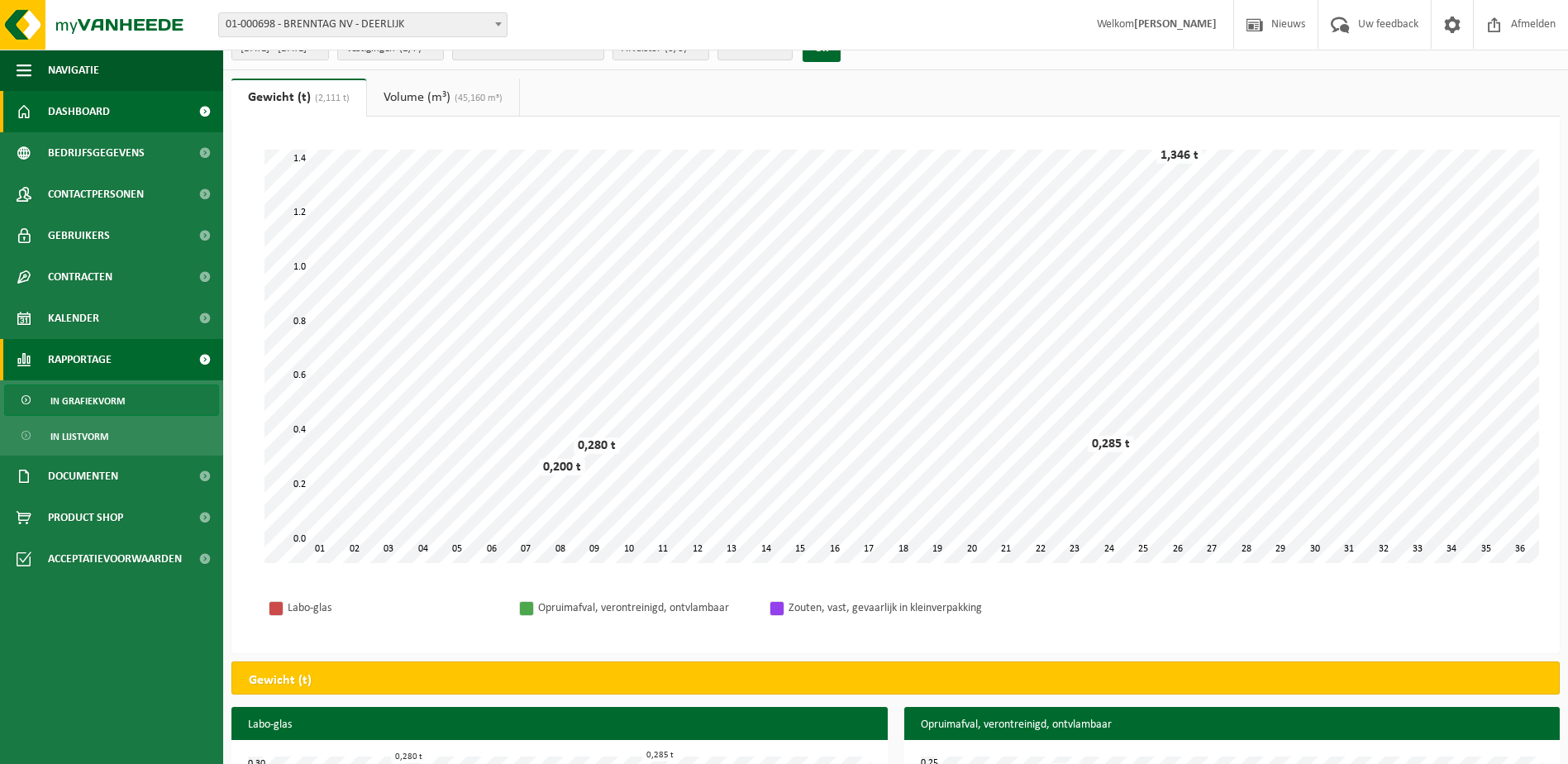
click at [131, 112] on link "Dashboard" at bounding box center [111, 111] width 224 height 42
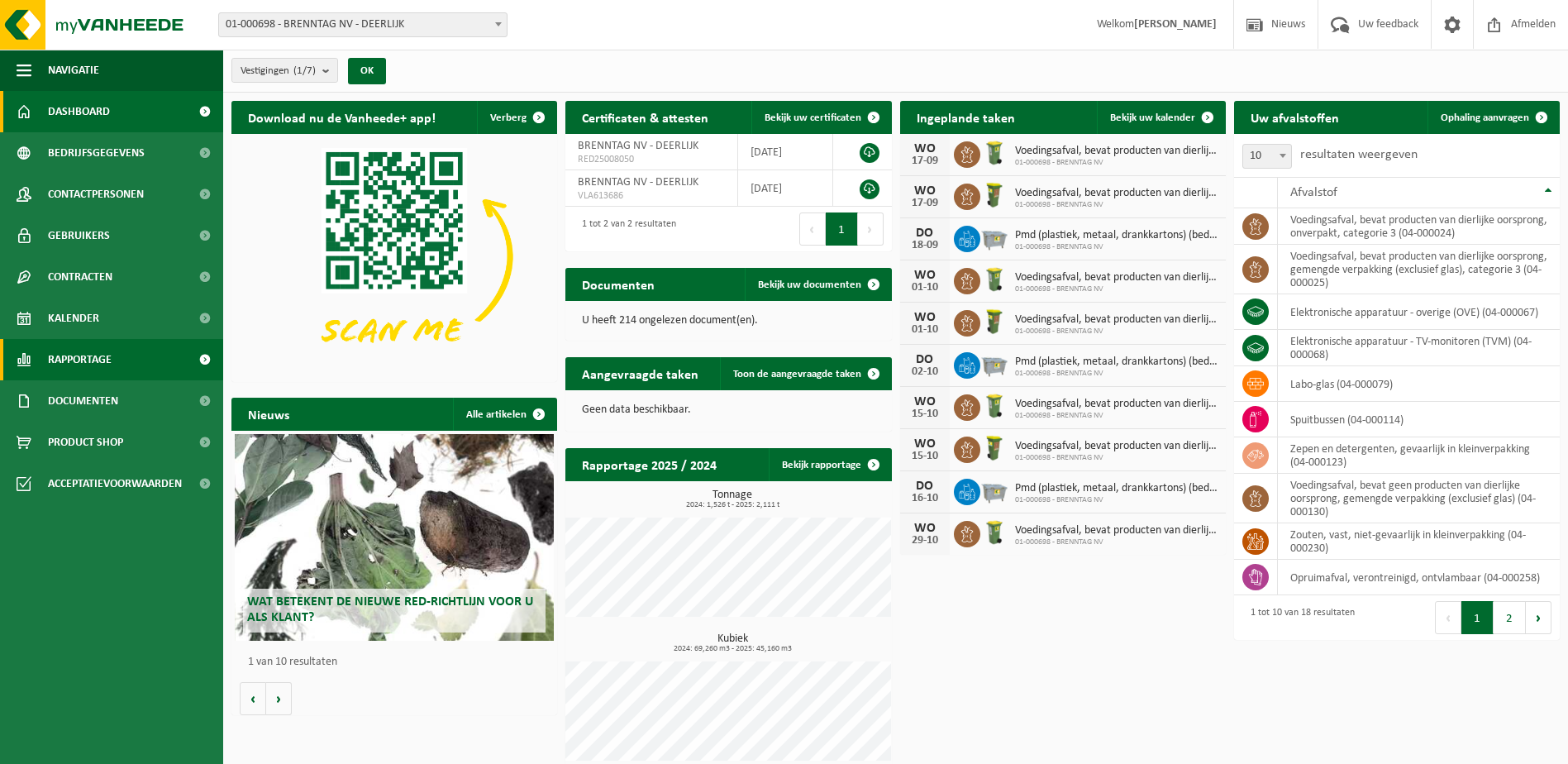
click at [140, 357] on link "Rapportage" at bounding box center [111, 360] width 224 height 42
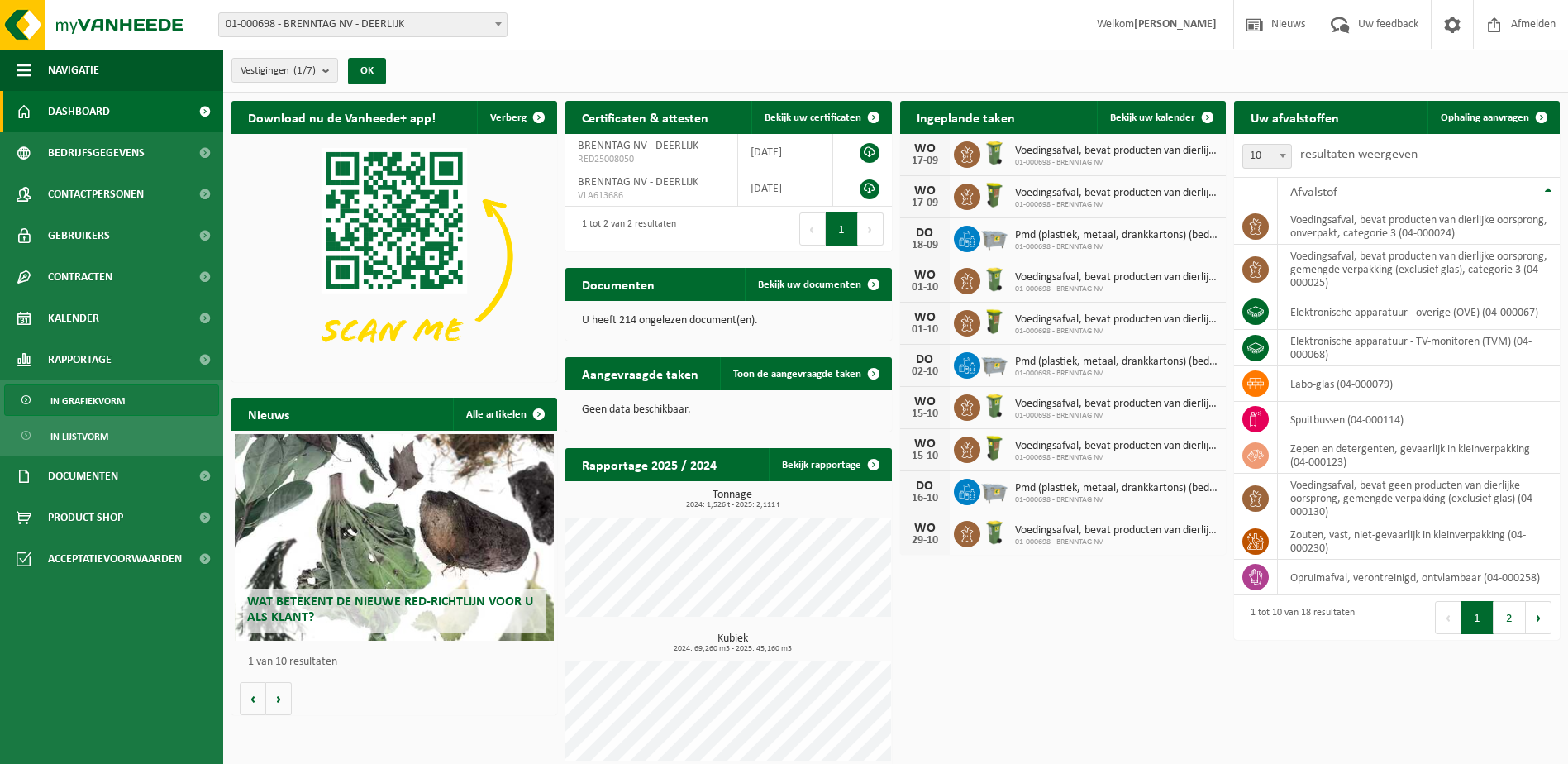
click at [101, 402] on span "In grafiekvorm" at bounding box center [88, 401] width 75 height 32
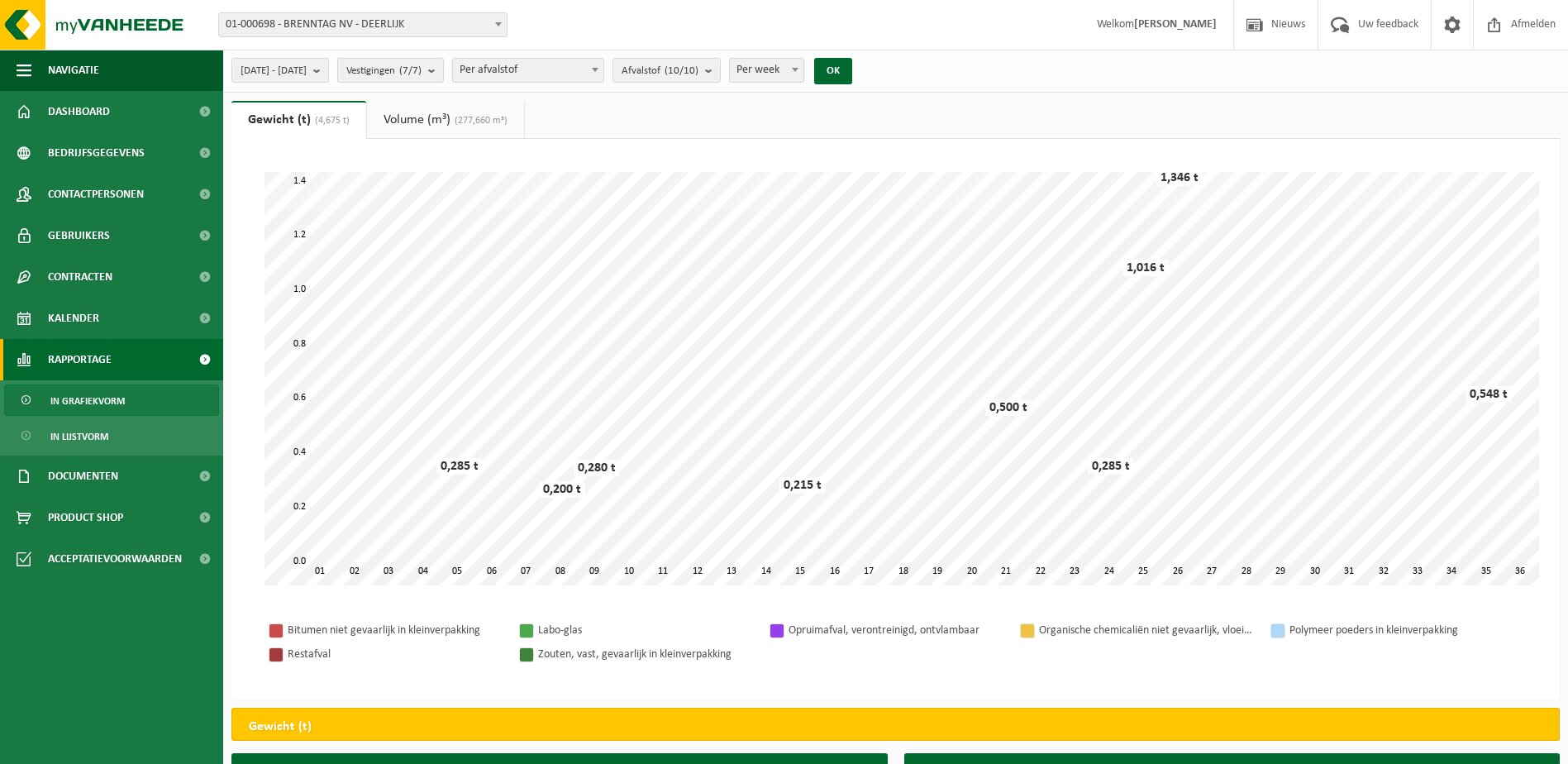
click at [421, 75] on count "(7/7)" at bounding box center [410, 71] width 22 height 11
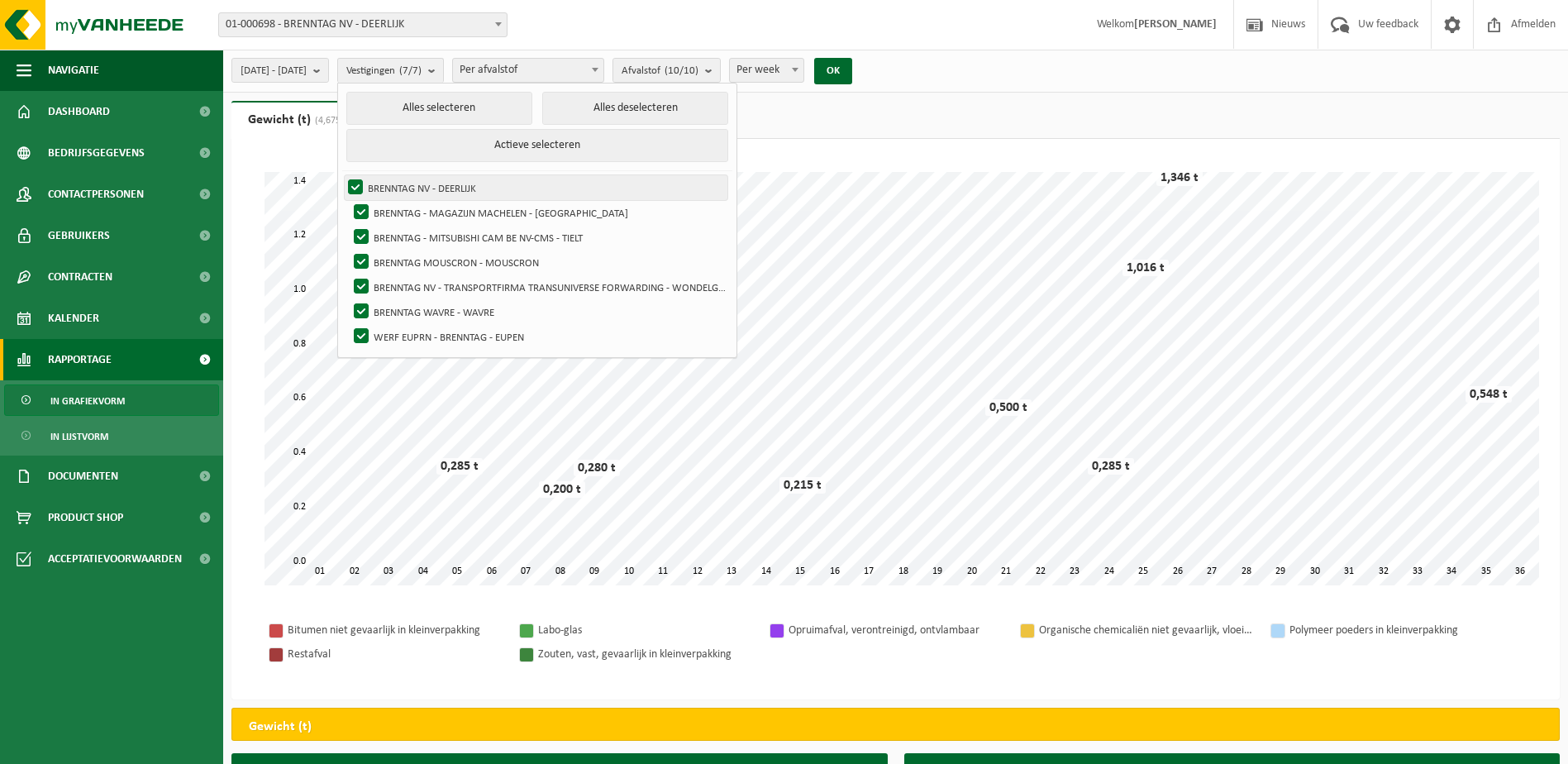
click at [401, 184] on label "BRENNTAG NV - DEERLIJK" at bounding box center [536, 188] width 382 height 25
click at [342, 175] on input "BRENNTAG NV - DEERLIJK" at bounding box center [342, 175] width 1 height 1
checkbox input "false"
click at [403, 205] on label "BRENNTAG - MAGAZIJN MACHELEN - [GEOGRAPHIC_DATA]" at bounding box center [539, 213] width 377 height 25
click at [348, 200] on input "BRENNTAG - MAGAZIJN MACHELEN - [GEOGRAPHIC_DATA]" at bounding box center [347, 200] width 1 height 1
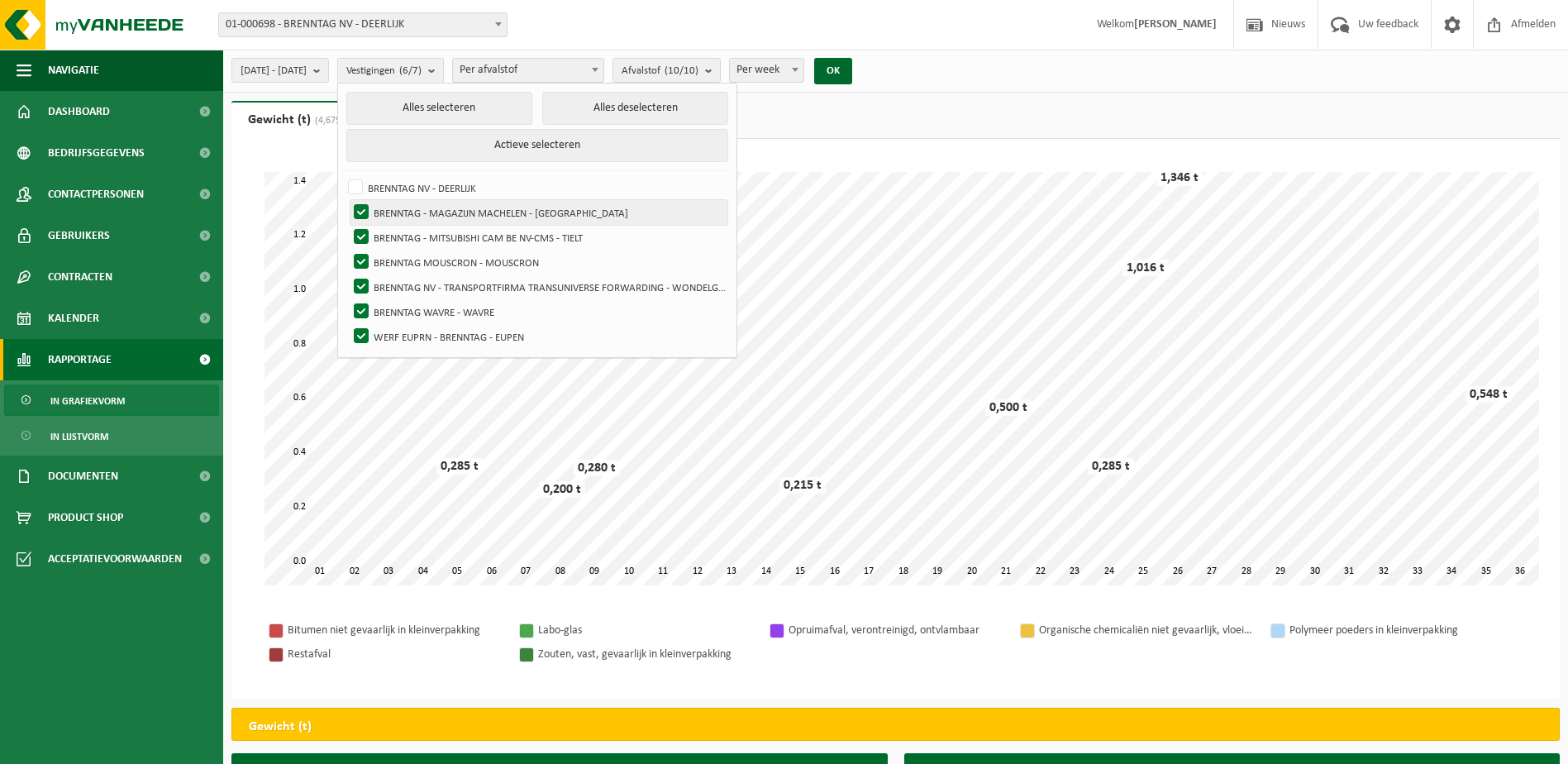
checkbox input "false"
click at [640, 114] on button "Alles deselecteren" at bounding box center [635, 108] width 186 height 33
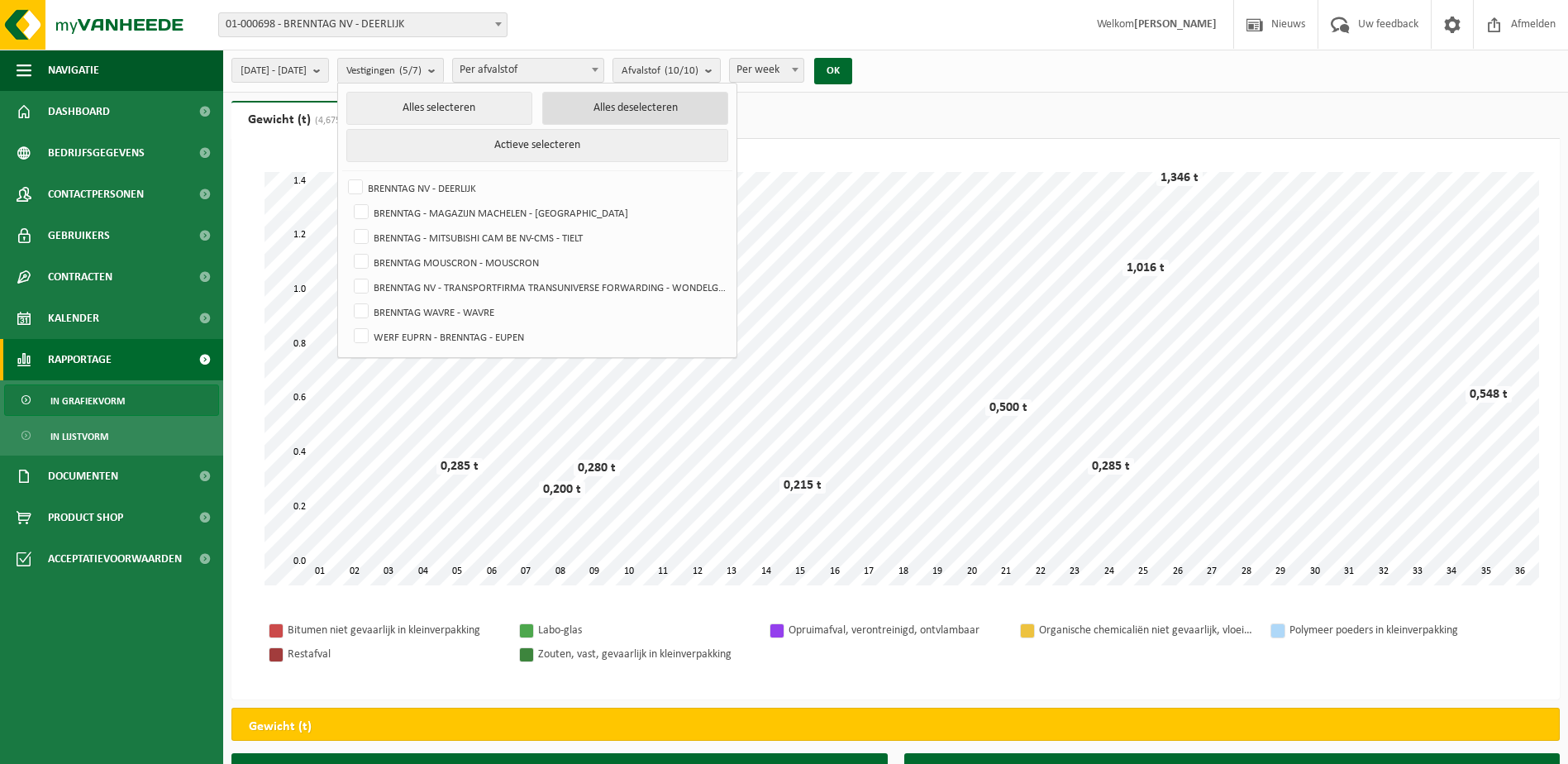
checkbox input "false"
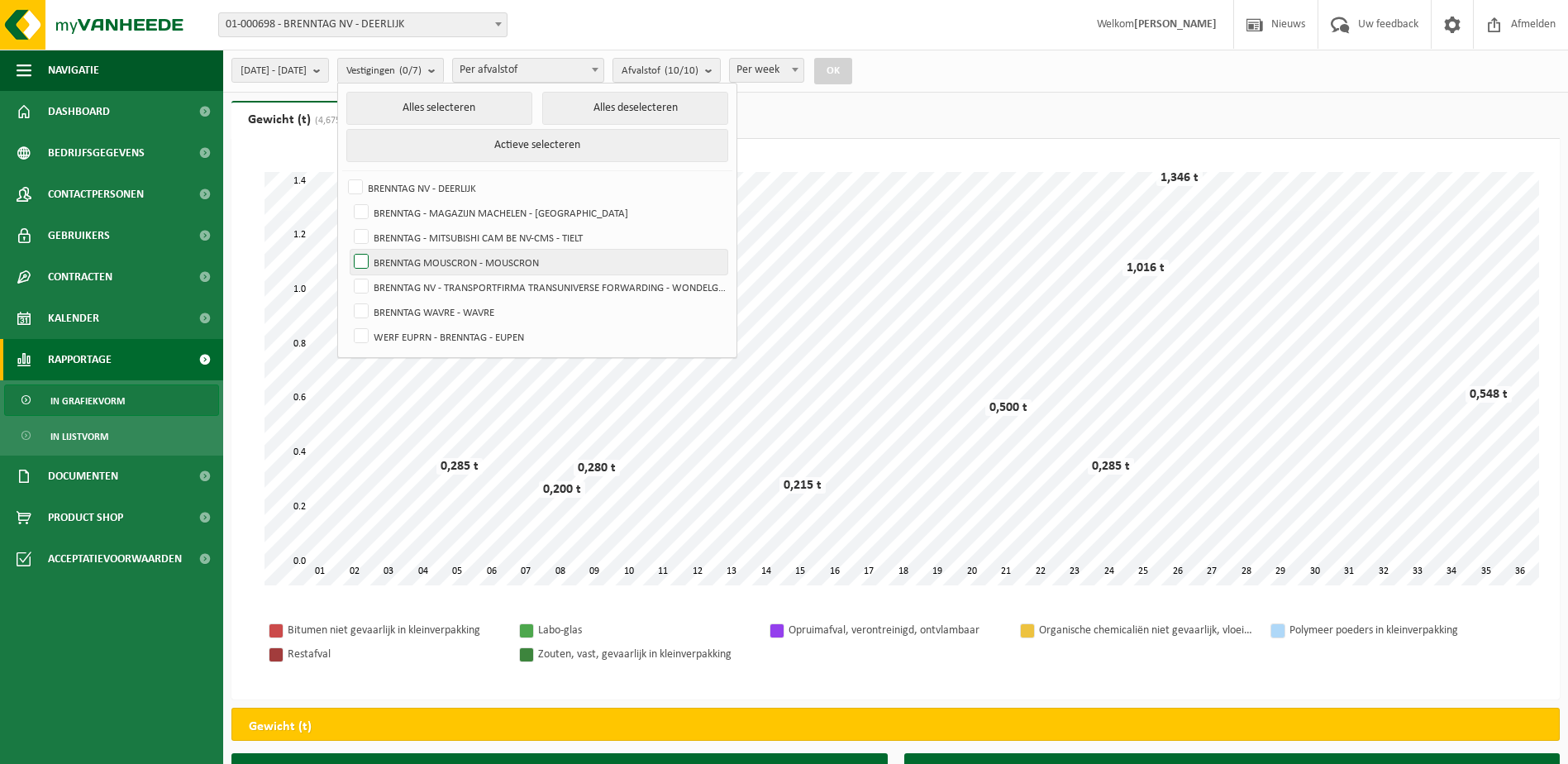
click at [402, 264] on label "BRENNTAG MOUSCRON - MOUSCRON" at bounding box center [539, 262] width 377 height 25
click at [348, 249] on input "BRENNTAG MOUSCRON - MOUSCRON" at bounding box center [347, 249] width 1 height 1
click at [852, 72] on button "OK" at bounding box center [833, 71] width 38 height 27
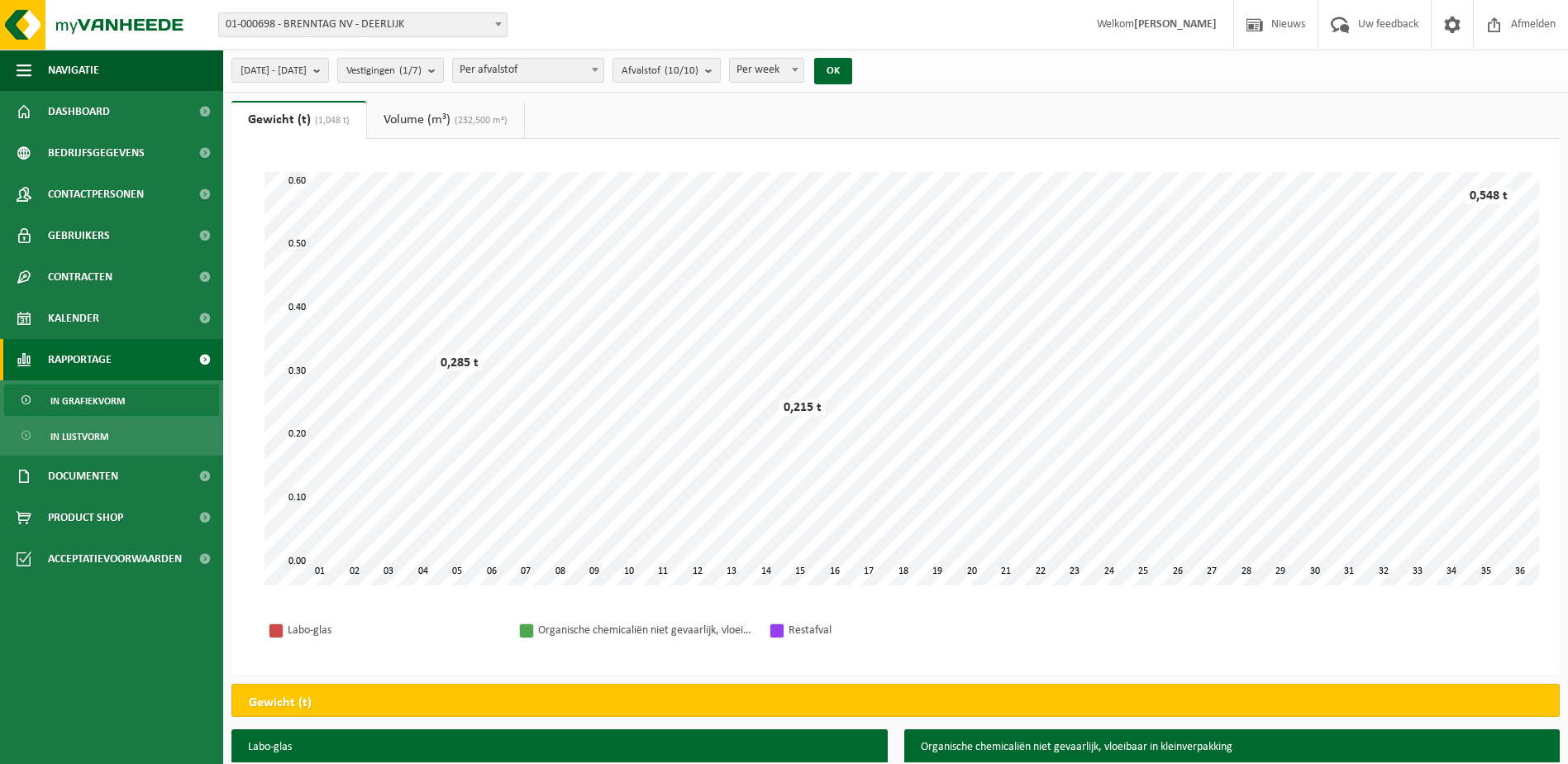
click at [421, 77] on span "Vestigingen (1/7)" at bounding box center [384, 71] width 76 height 25
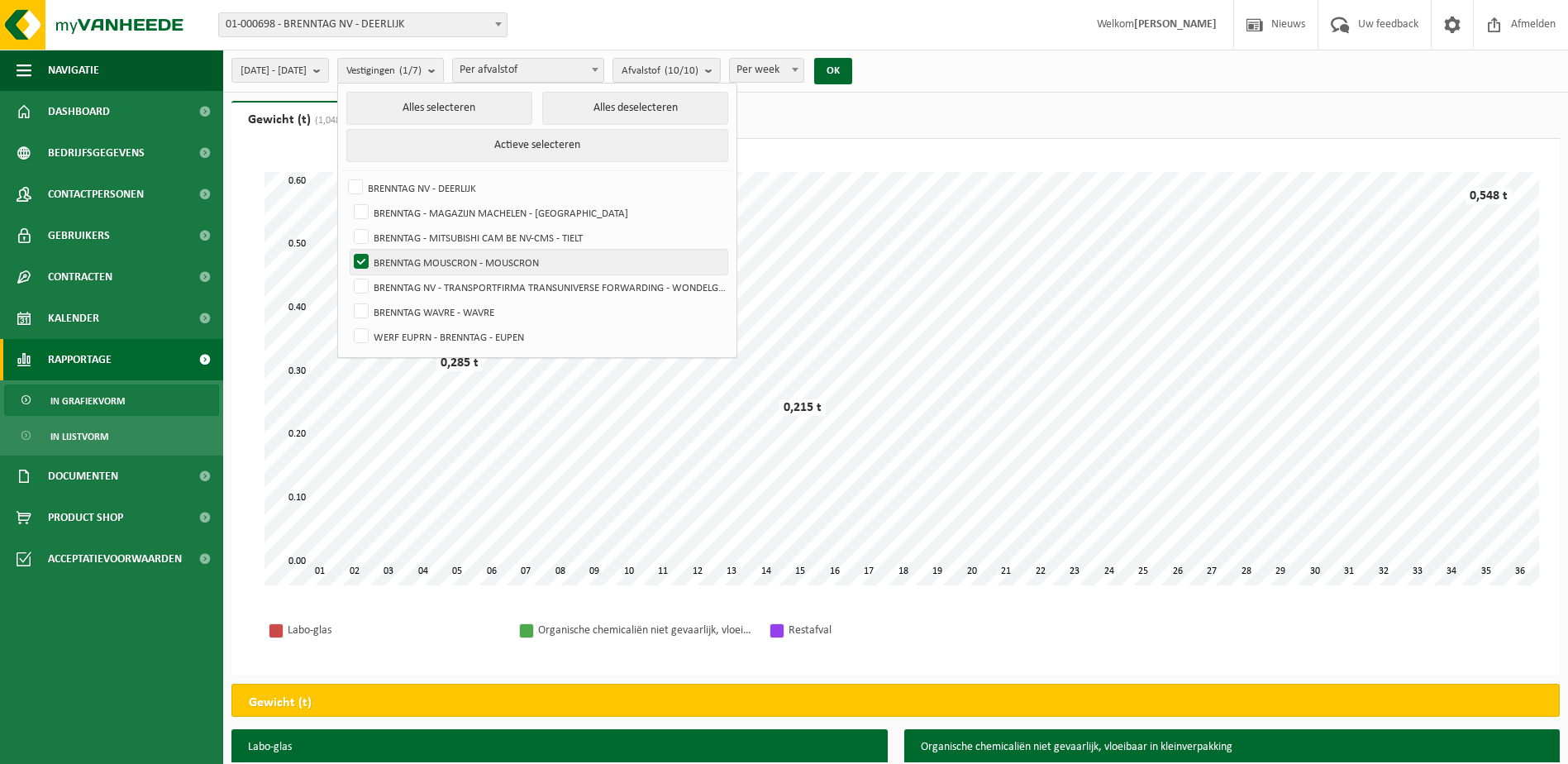
click at [406, 264] on label "BRENNTAG MOUSCRON - MOUSCRON" at bounding box center [539, 262] width 377 height 25
click at [348, 249] on input "BRENNTAG MOUSCRON - MOUSCRON" at bounding box center [347, 249] width 1 height 1
checkbox input "false"
click at [255, 162] on div "Even geduld. Door de grote hoeveelheid gegevens duurt het laden even. 01 36 02 …" at bounding box center [895, 378] width 1295 height 446
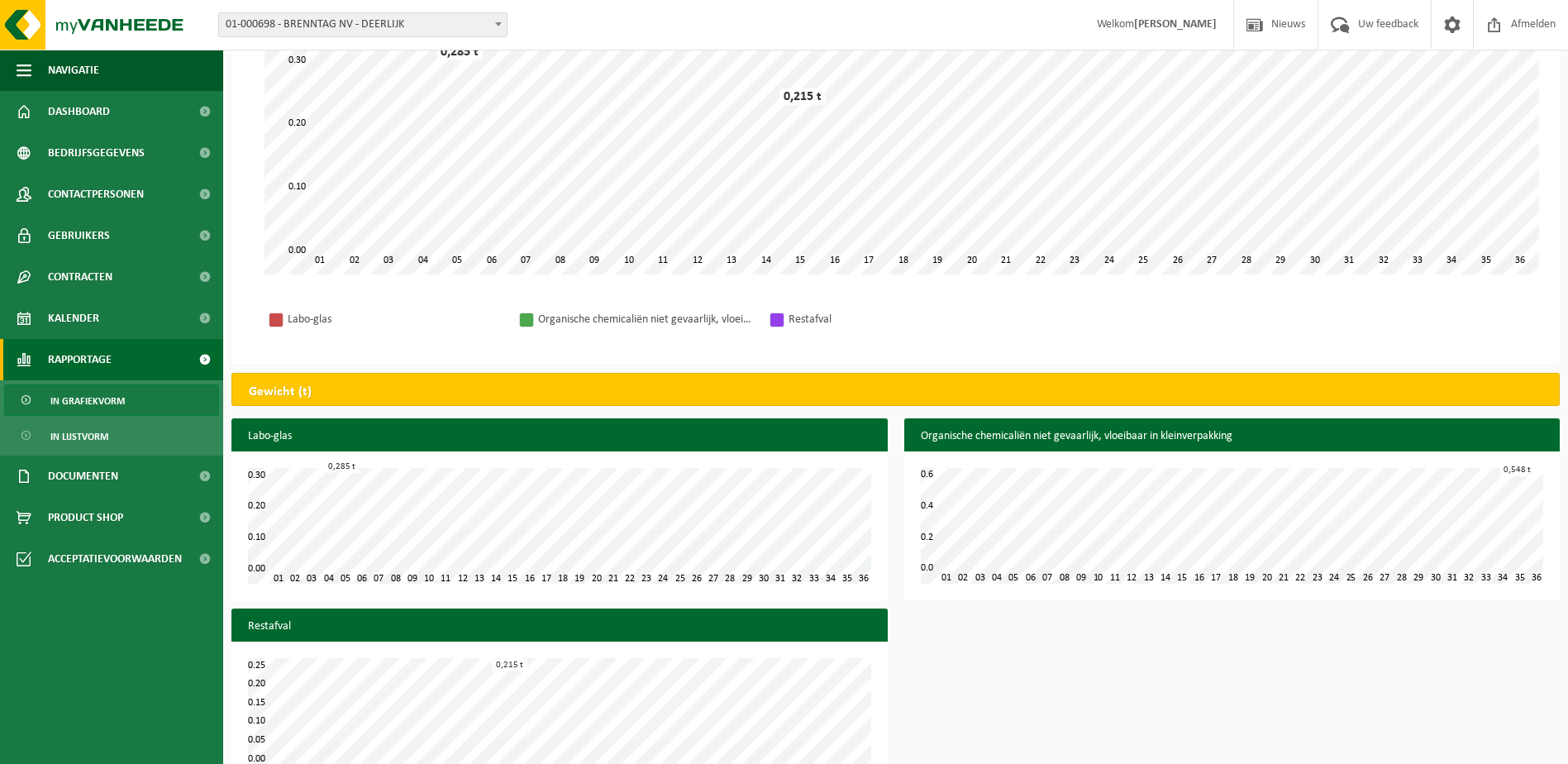
scroll to position [353, 0]
